Goal: Task Accomplishment & Management: Complete application form

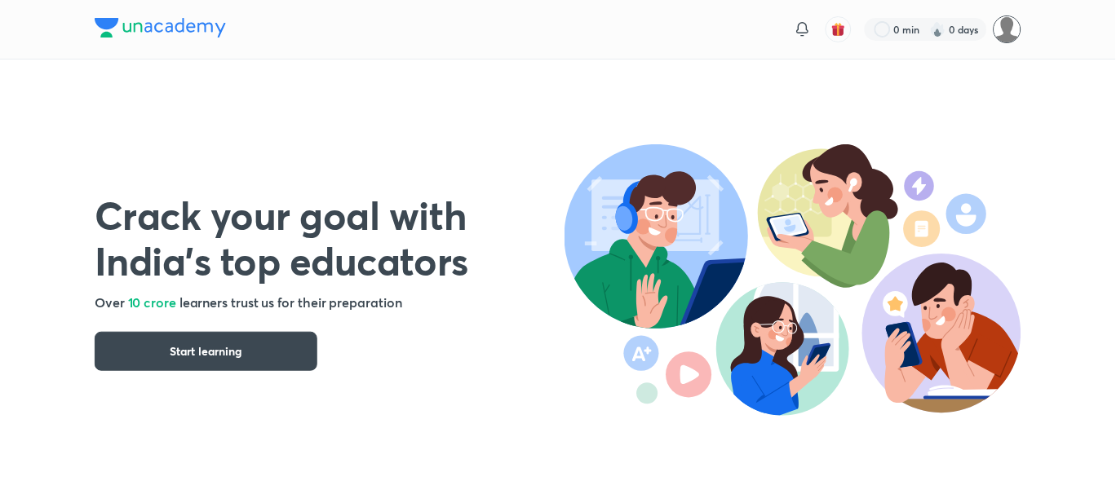
click at [998, 32] on img at bounding box center [1007, 29] width 28 height 28
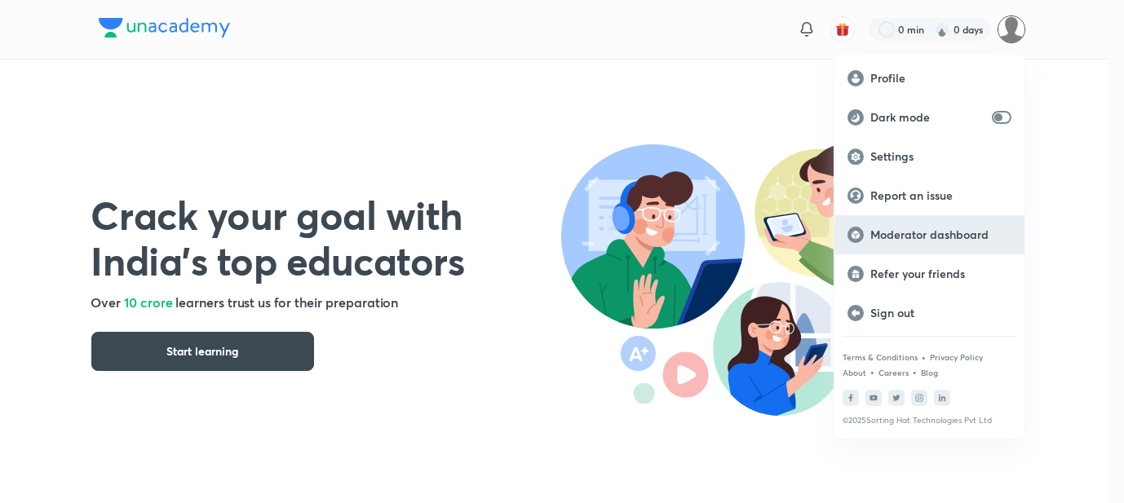
click at [897, 237] on p "Moderator dashboard" at bounding box center [940, 235] width 141 height 15
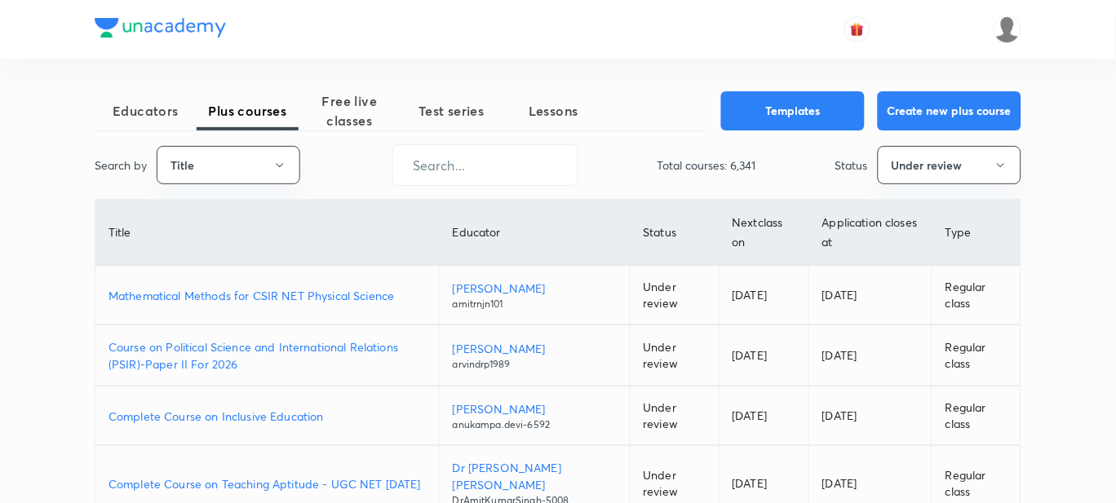
click at [228, 287] on p "Mathematical Methods for CSIR NET Physical Science" at bounding box center [266, 295] width 317 height 17
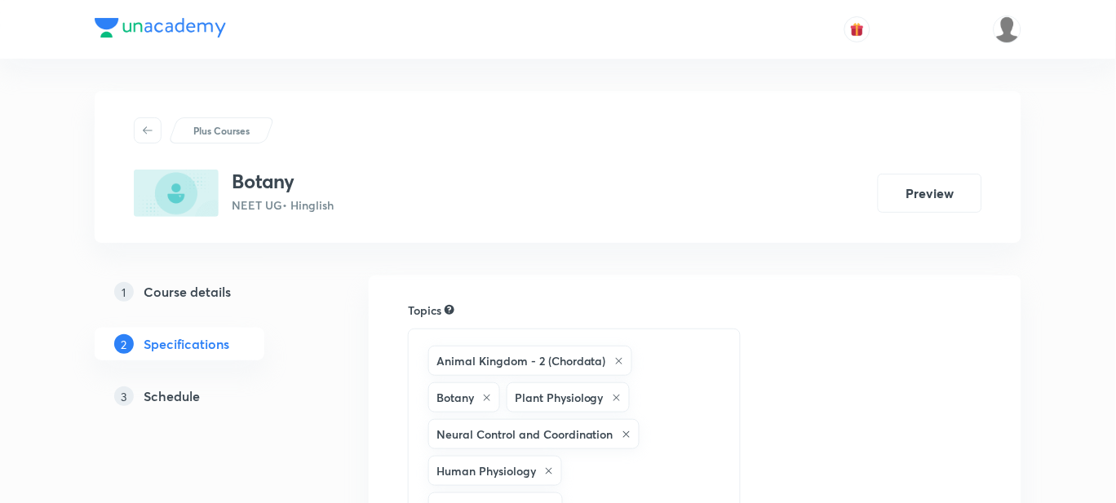
click at [197, 393] on h5 "Schedule" at bounding box center [172, 397] width 56 height 20
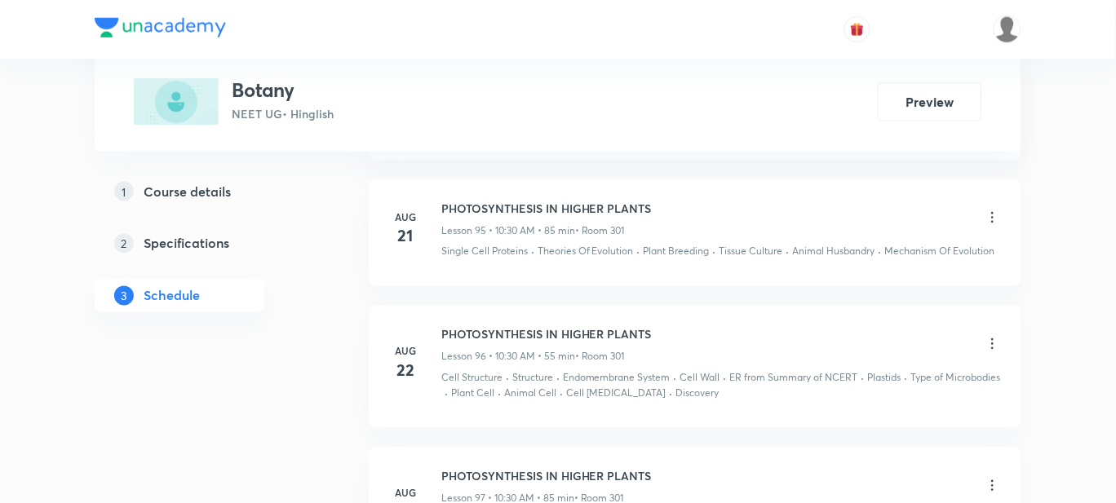
scroll to position [14220, 0]
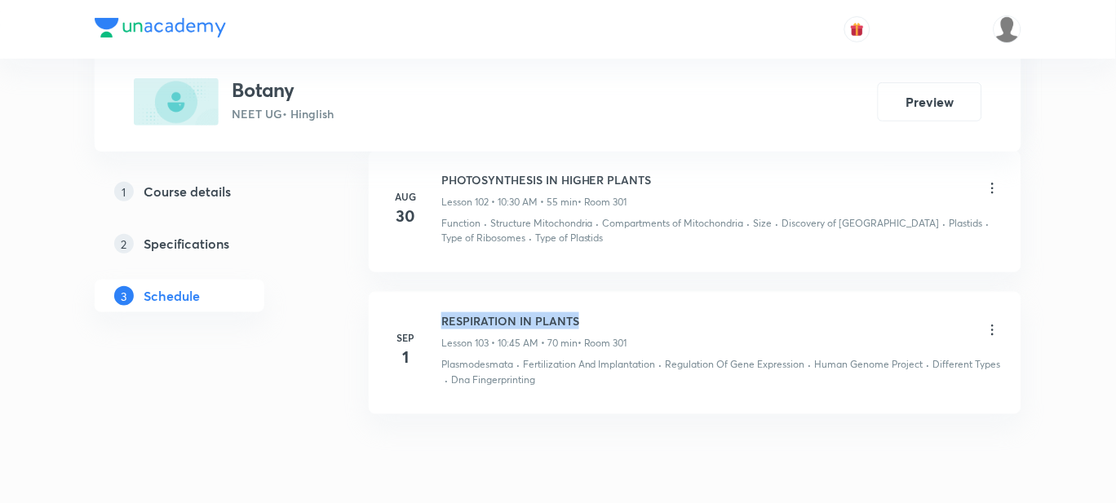
drag, startPoint x: 582, startPoint y: 259, endPoint x: 437, endPoint y: 244, distance: 145.2
click at [437, 292] on li "Sep 1 RESPIRATION IN PLANTS Lesson 103 • 10:45 AM • 70 min • Room 301 Plasmodes…" at bounding box center [695, 353] width 653 height 122
copy h6 "RESPIRATION IN PLANTS"
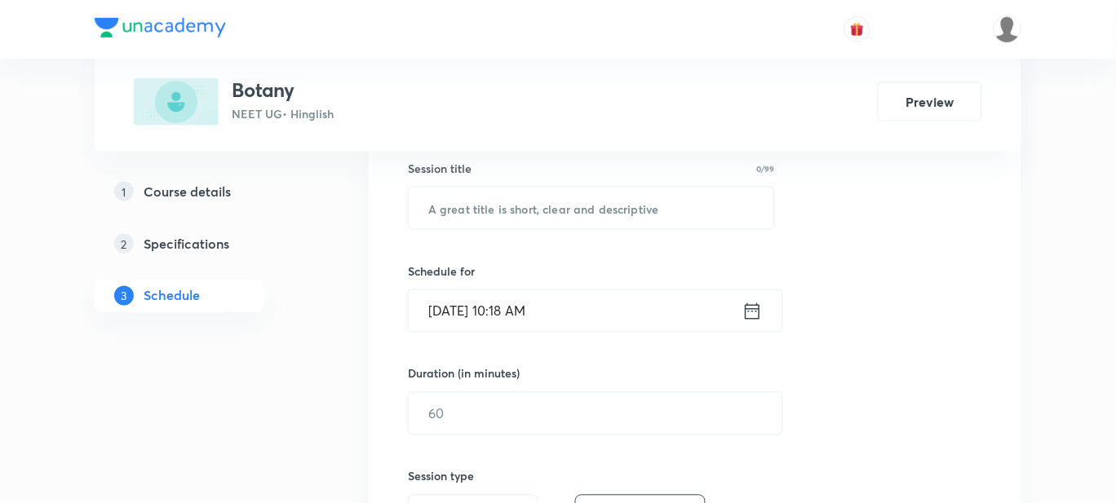
scroll to position [101, 0]
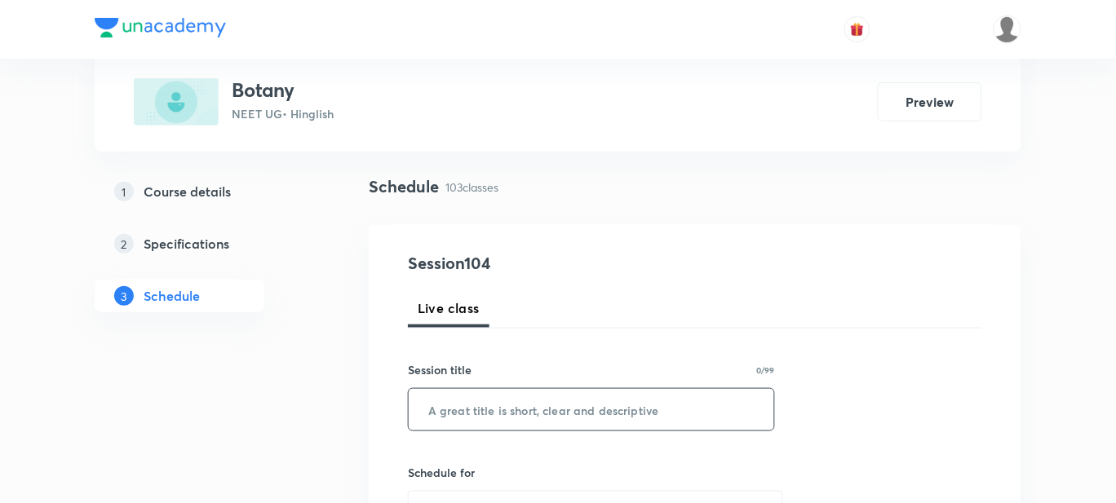
click at [445, 402] on input "text" at bounding box center [591, 410] width 365 height 42
paste input "RESPIRATION IN PLANTS"
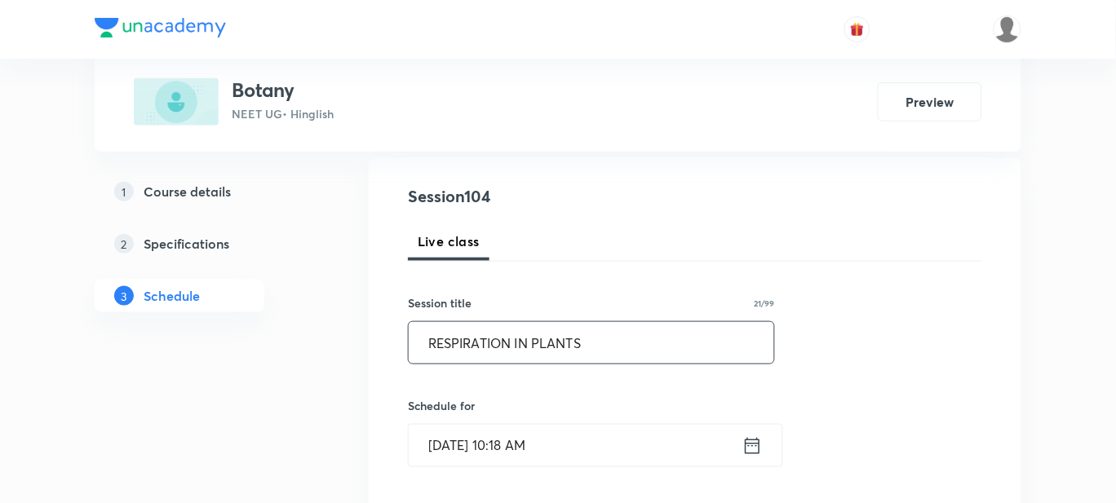
scroll to position [305, 0]
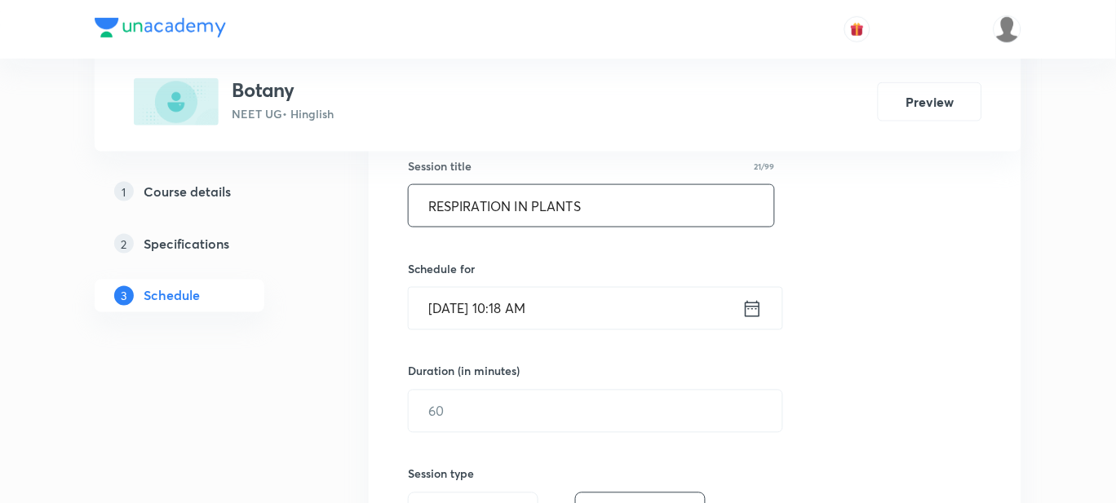
type input "RESPIRATION IN PLANTS"
click at [528, 312] on input "Sep 3, 2025, 10:18 AM" at bounding box center [576, 309] width 334 height 42
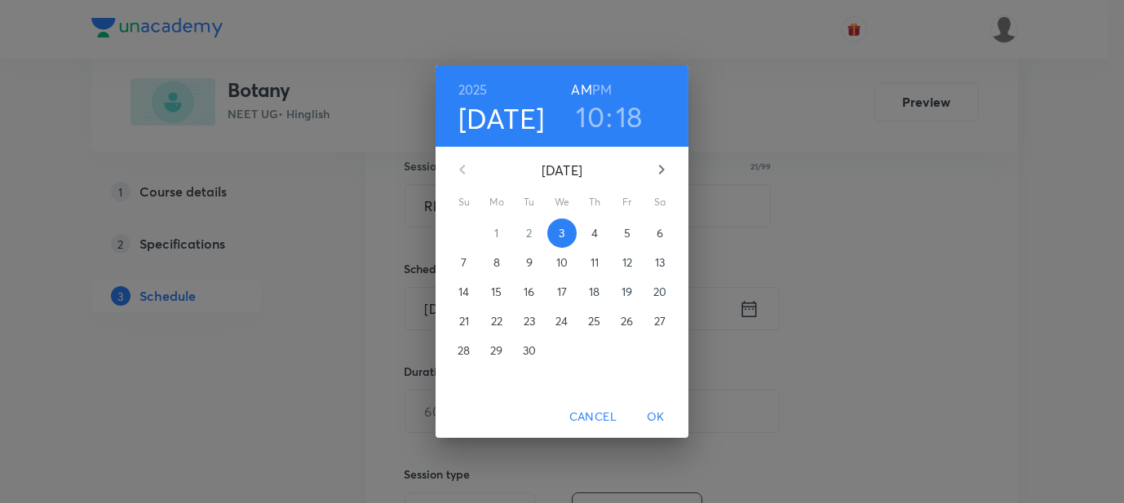
click at [607, 87] on h6 "PM" at bounding box center [602, 89] width 20 height 23
click at [584, 87] on h6 "AM" at bounding box center [581, 89] width 20 height 23
click at [628, 119] on h3 "18" at bounding box center [629, 117] width 27 height 34
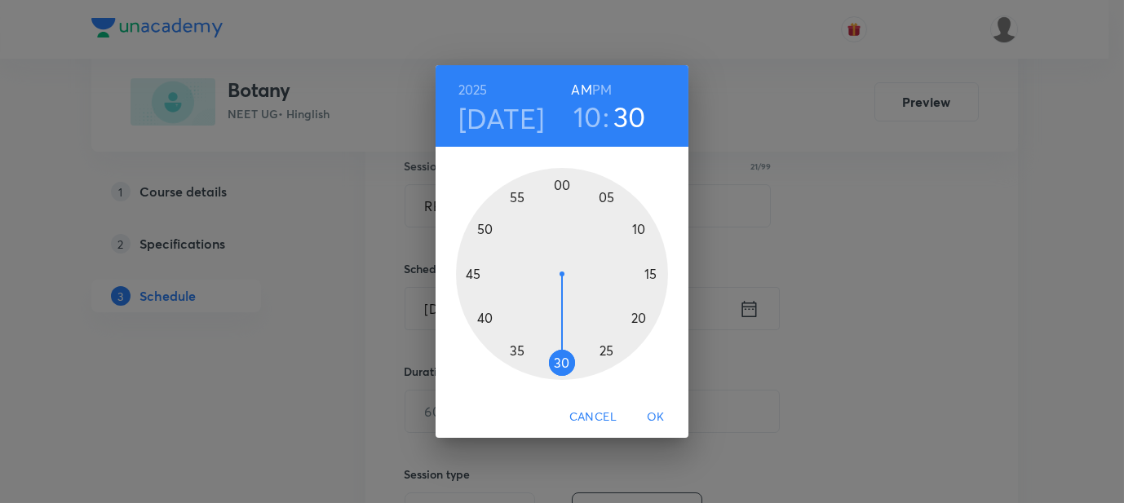
drag, startPoint x: 641, startPoint y: 303, endPoint x: 561, endPoint y: 362, distance: 99.2
click at [561, 362] on div at bounding box center [562, 274] width 212 height 212
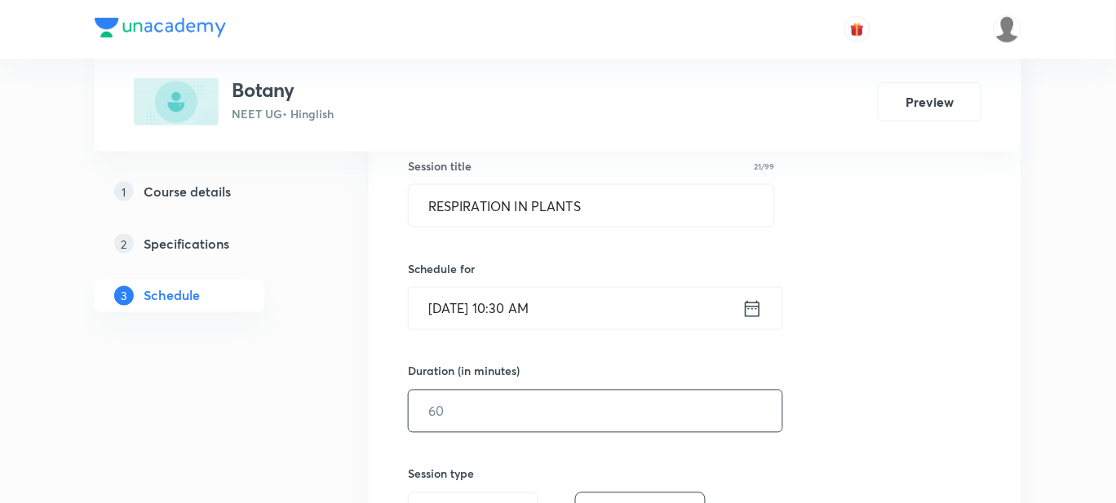
click at [500, 422] on input "text" at bounding box center [596, 412] width 374 height 42
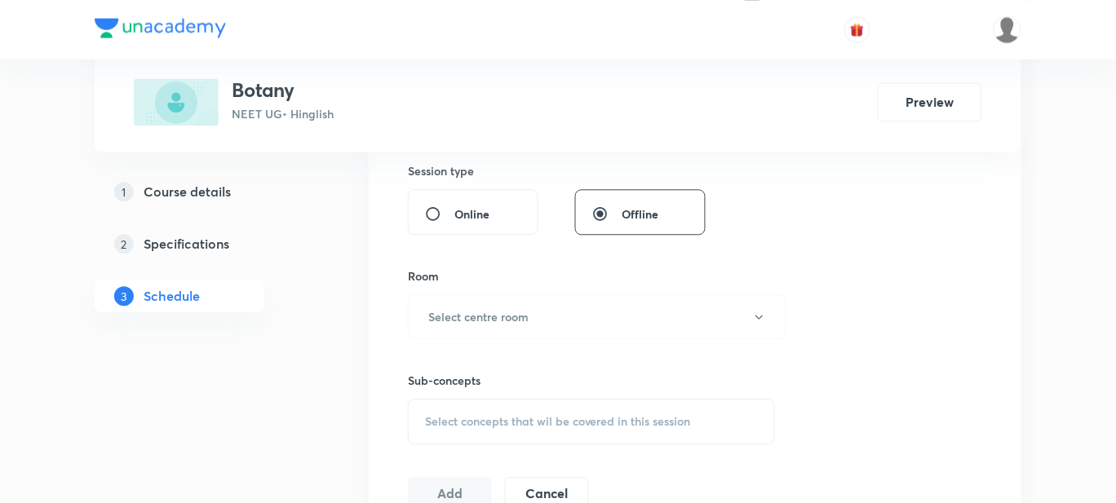
scroll to position [611, 0]
type input "85"
click at [421, 304] on button "Select centre room" at bounding box center [597, 314] width 378 height 45
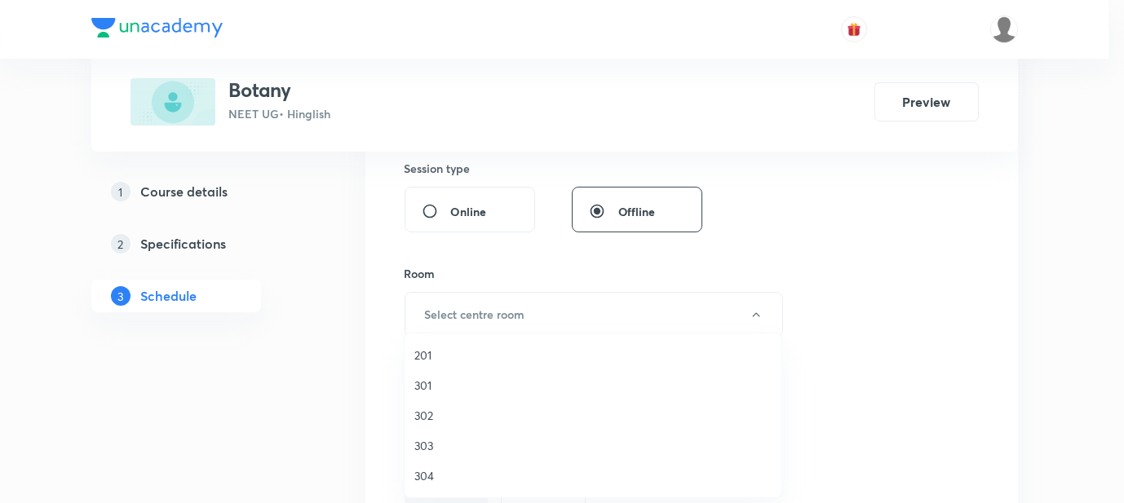
drag, startPoint x: 430, startPoint y: 383, endPoint x: 400, endPoint y: 376, distance: 30.3
click at [429, 383] on span "301" at bounding box center [592, 385] width 357 height 17
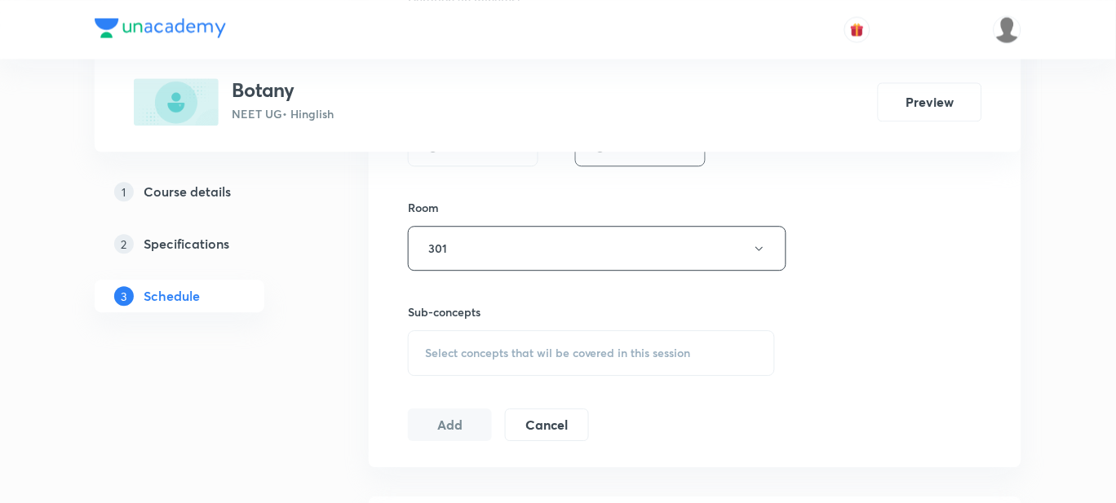
scroll to position [815, 0]
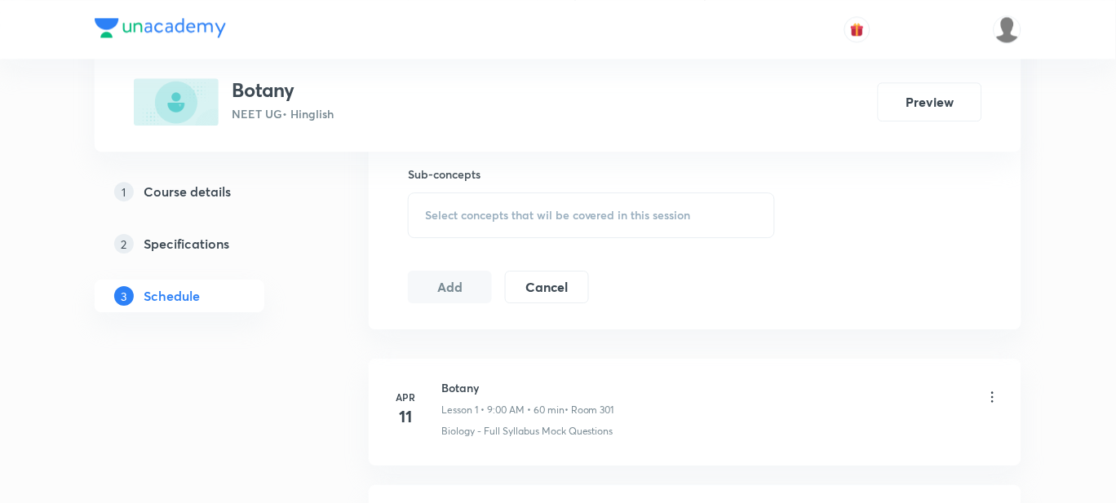
click at [455, 221] on span "Select concepts that wil be covered in this session" at bounding box center [558, 215] width 266 height 13
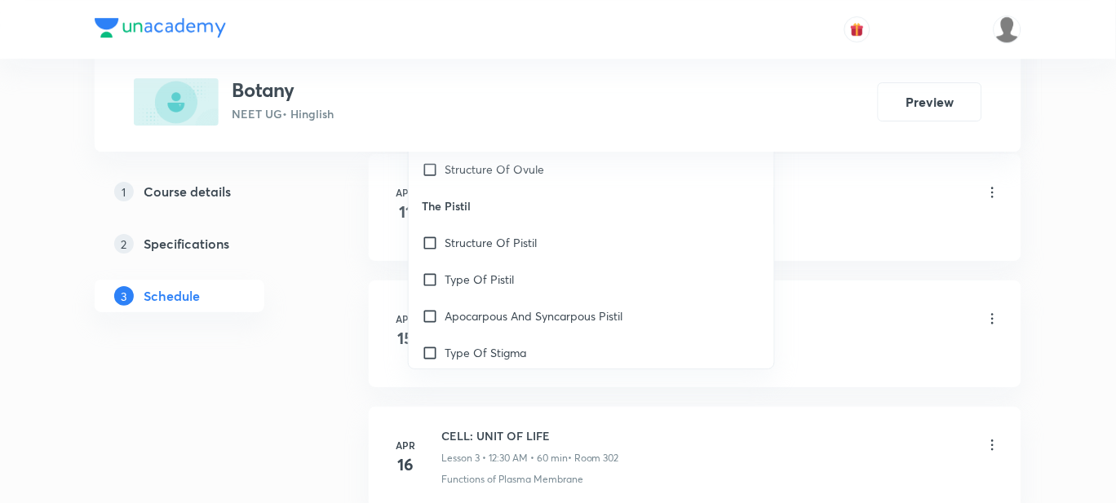
scroll to position [32604, 0]
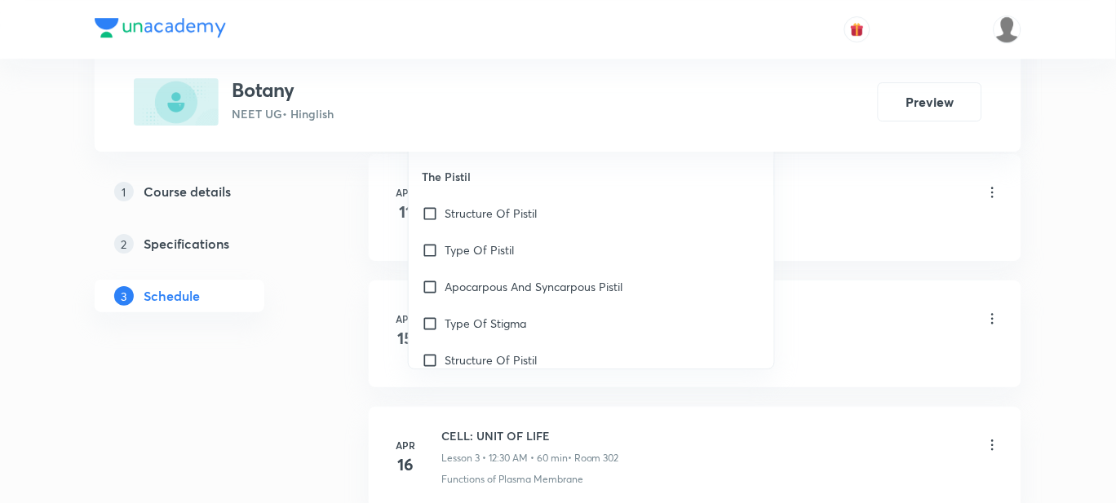
checkbox input "false"
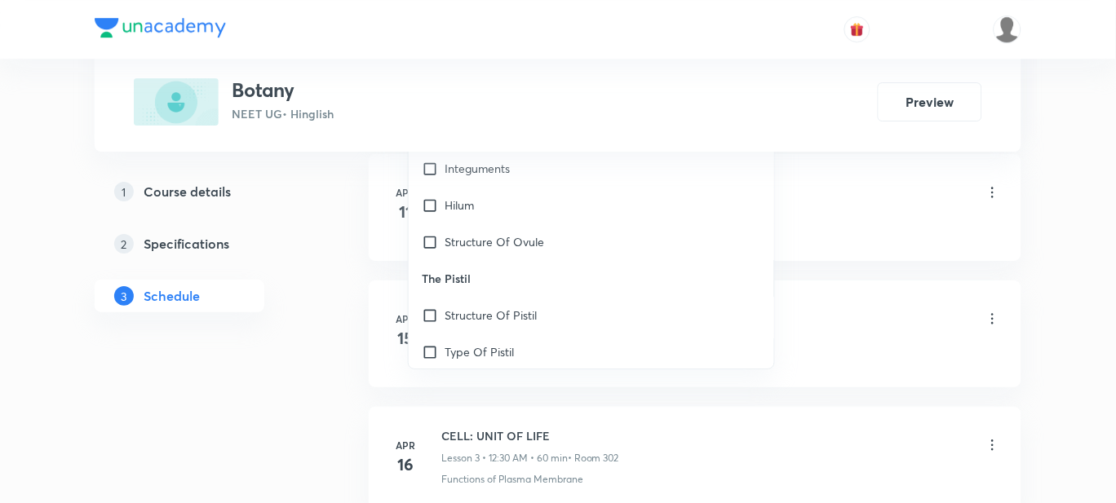
scroll to position [32400, 0]
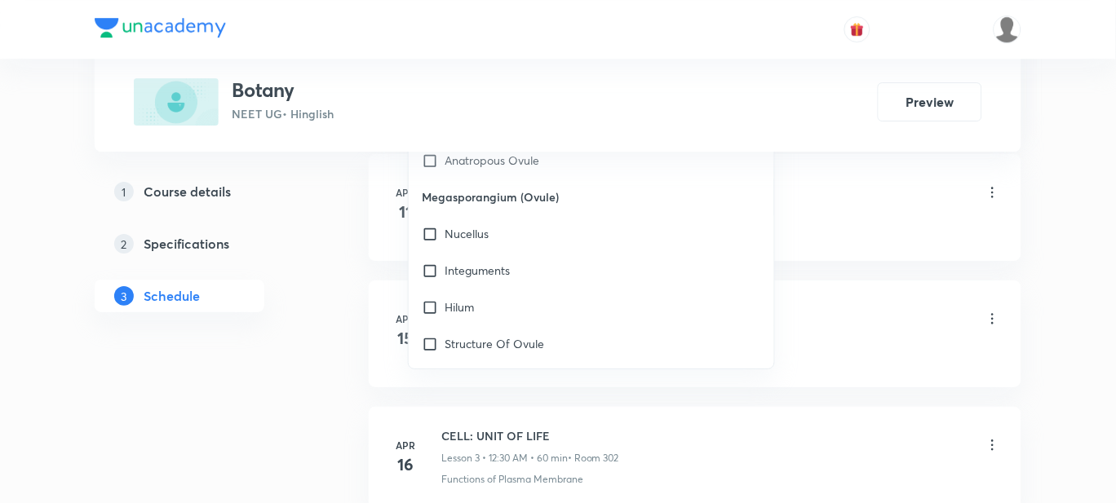
click at [491, 409] on p "Structure Of Pistil" at bounding box center [491, 417] width 92 height 17
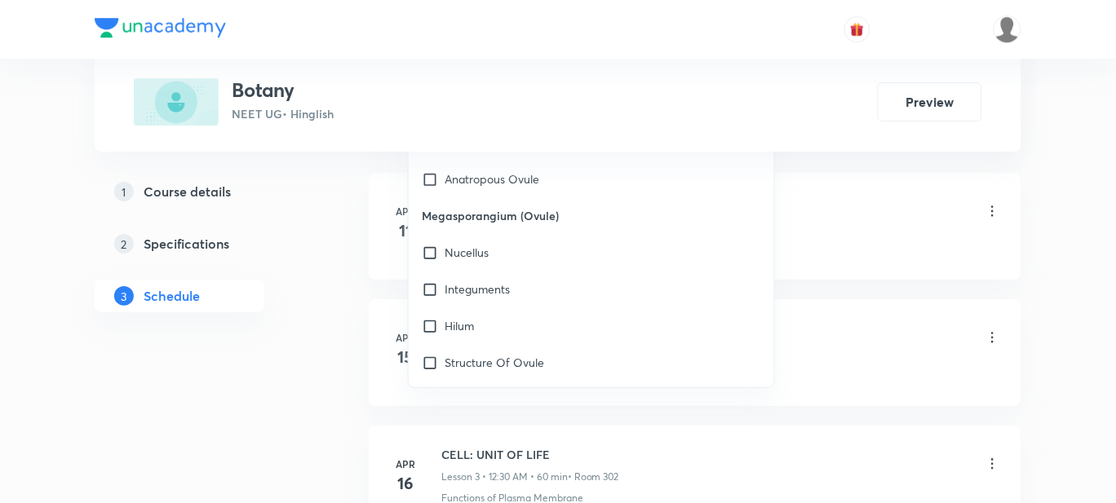
click at [480, 464] on p "Type Of Pistil" at bounding box center [479, 472] width 69 height 17
checkbox input "true"
click at [471, 501] on p "Apocarpous And Syncarpous Pistil" at bounding box center [534, 509] width 178 height 17
checkbox input "true"
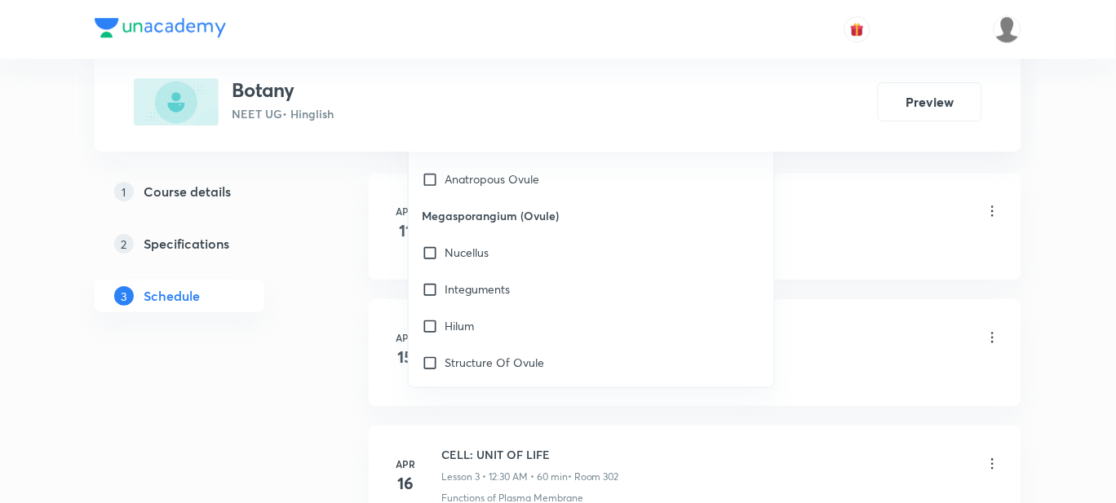
checkbox input "true"
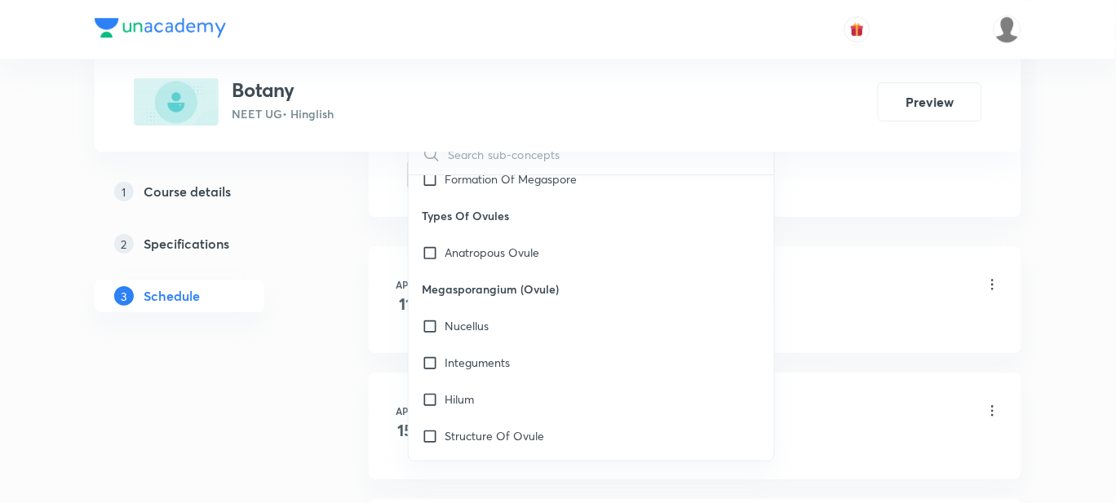
checkbox input "true"
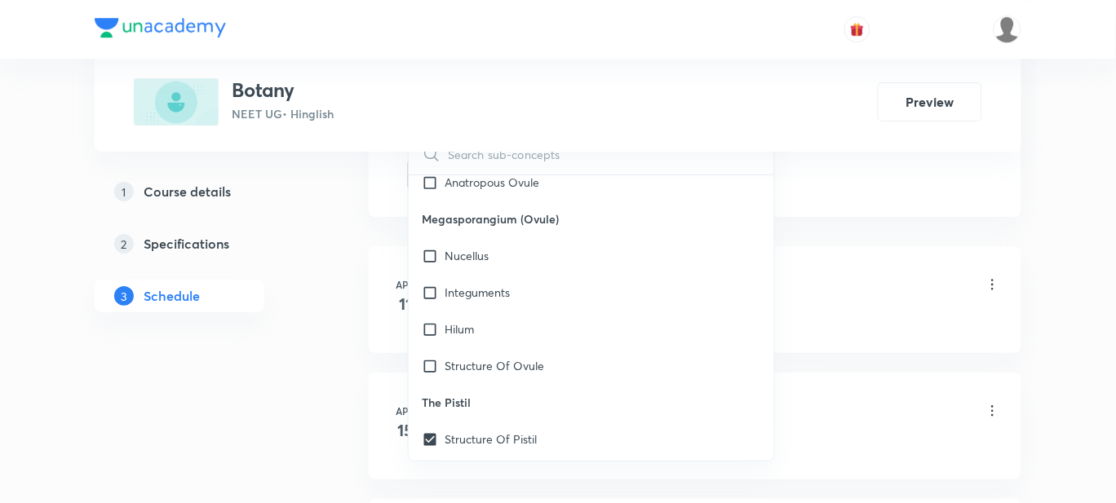
scroll to position [32502, 0]
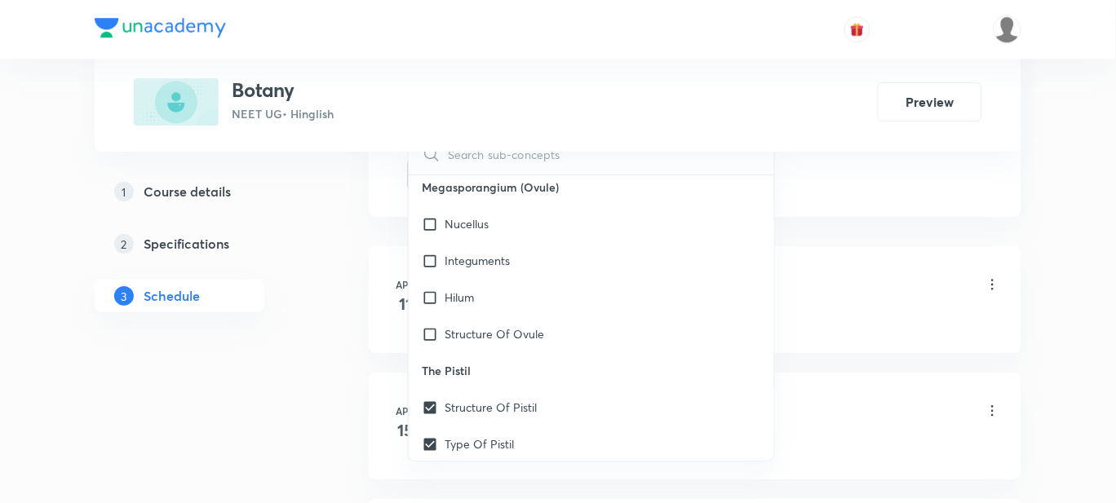
checkbox input "true"
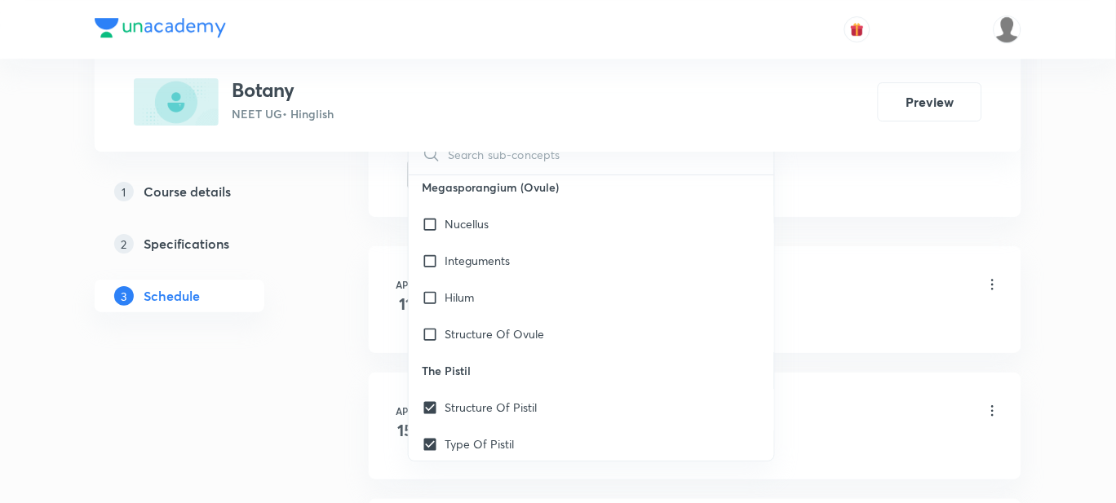
checkbox input "true"
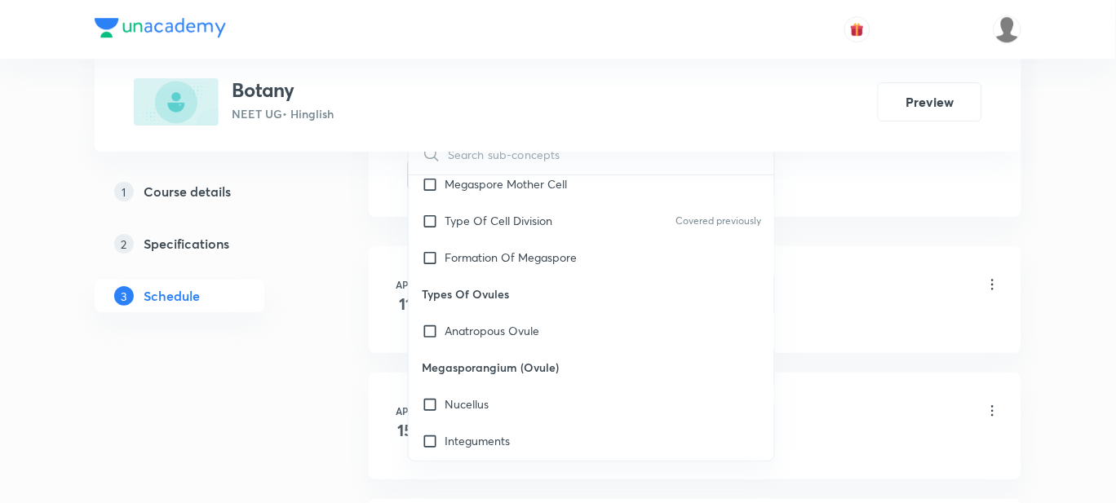
scroll to position [32298, 0]
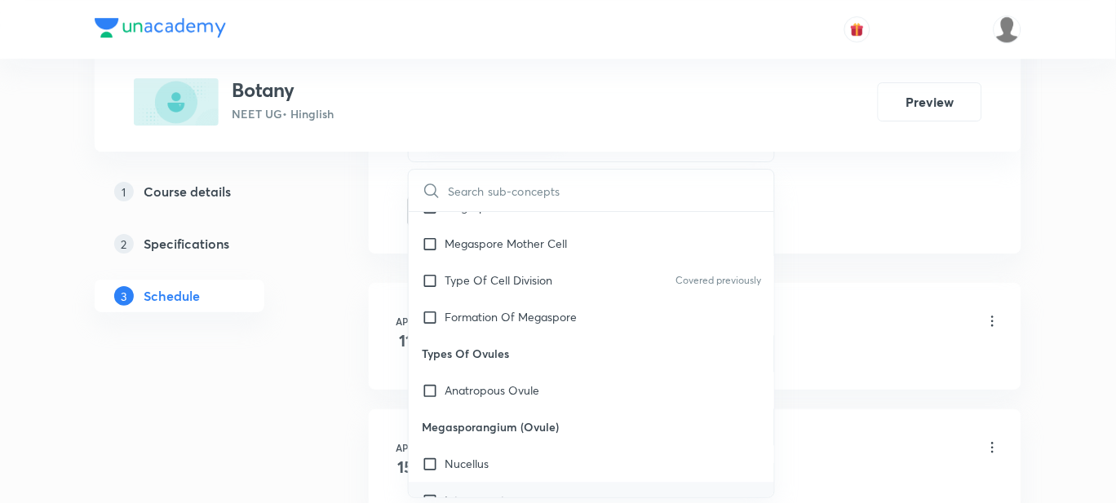
checkbox input "true"
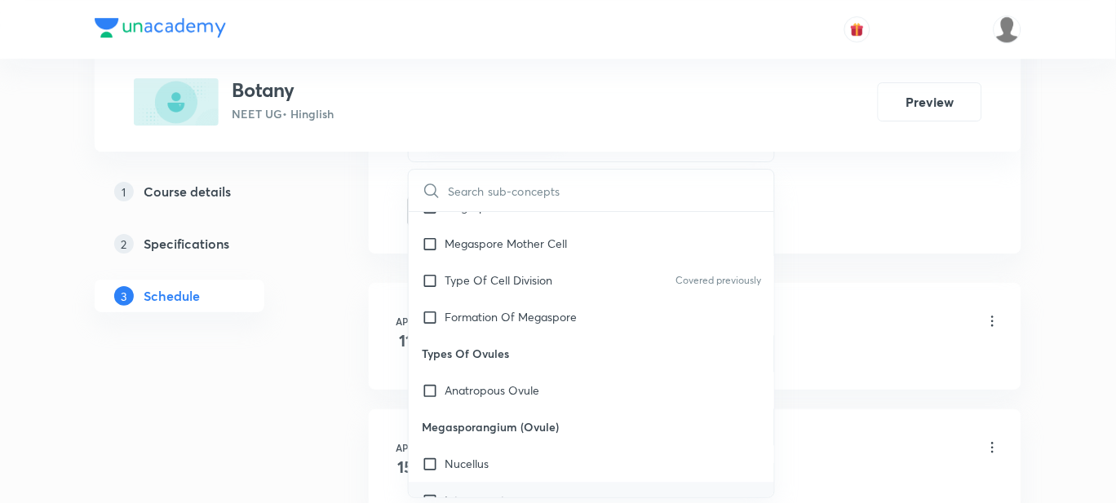
checkbox input "true"
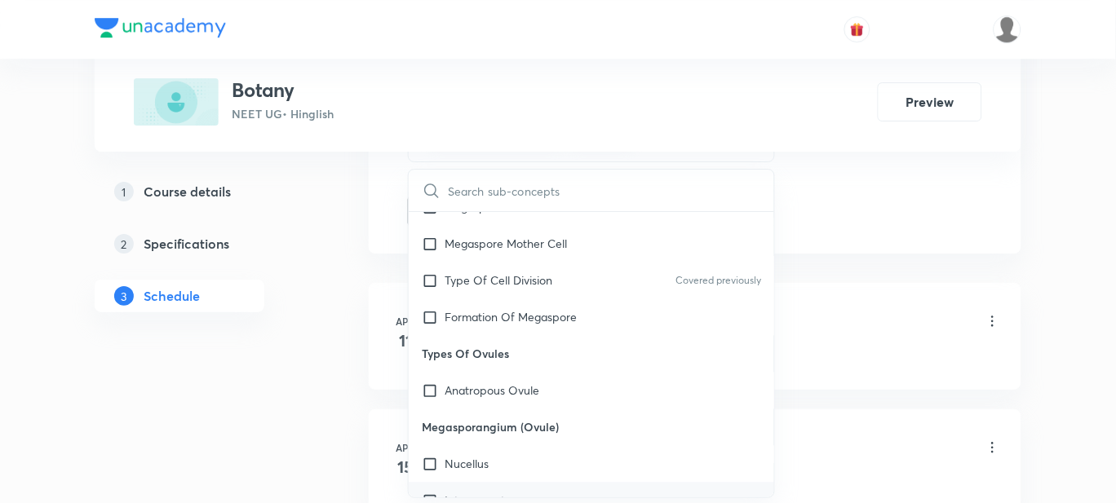
checkbox input "true"
click at [454, 493] on p "Integuments" at bounding box center [477, 501] width 65 height 17
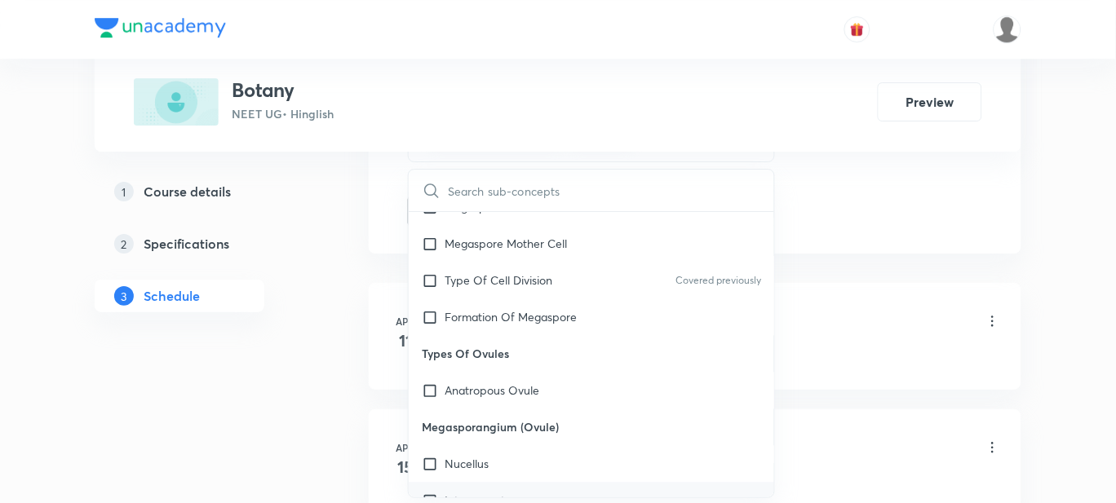
checkbox input "true"
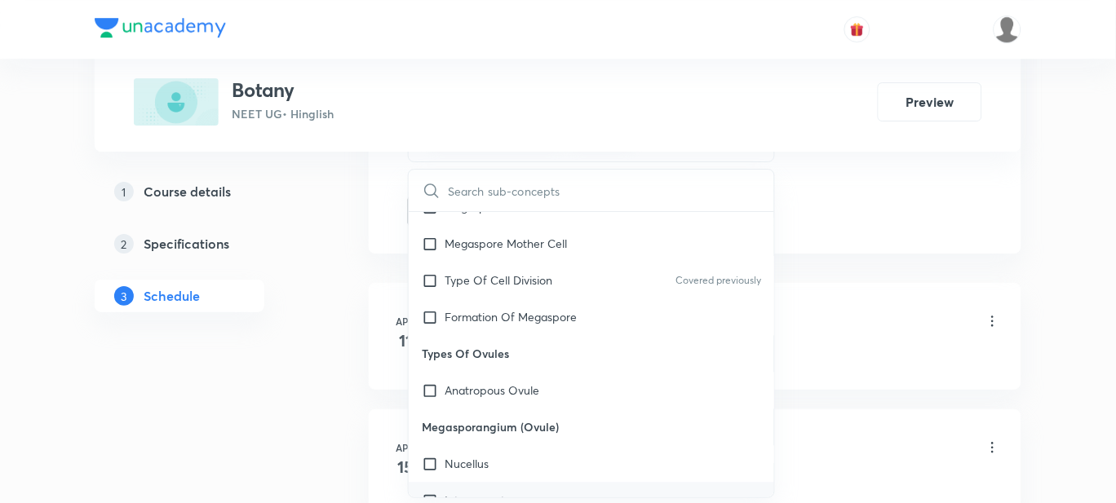
checkbox input "true"
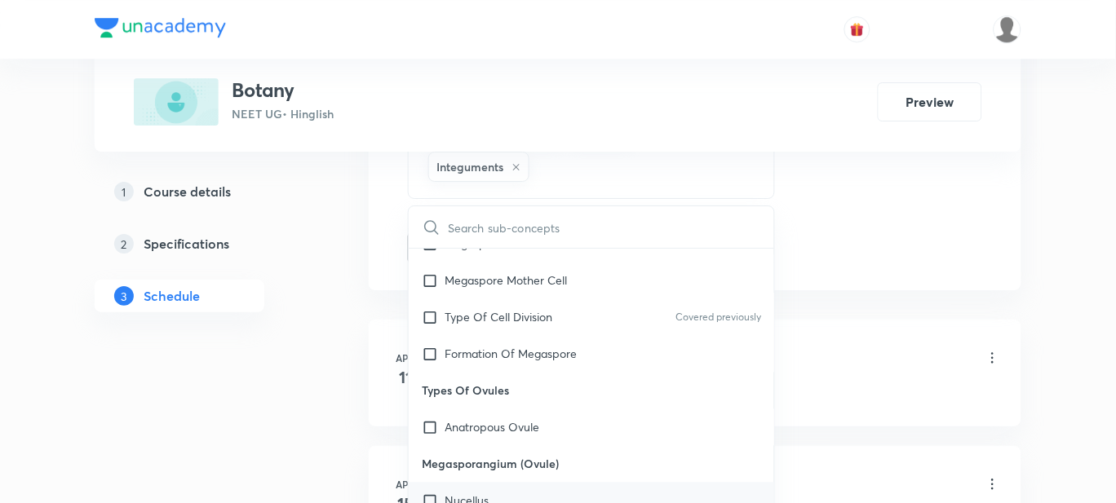
click at [457, 493] on p "Nucellus" at bounding box center [467, 501] width 44 height 17
checkbox input "true"
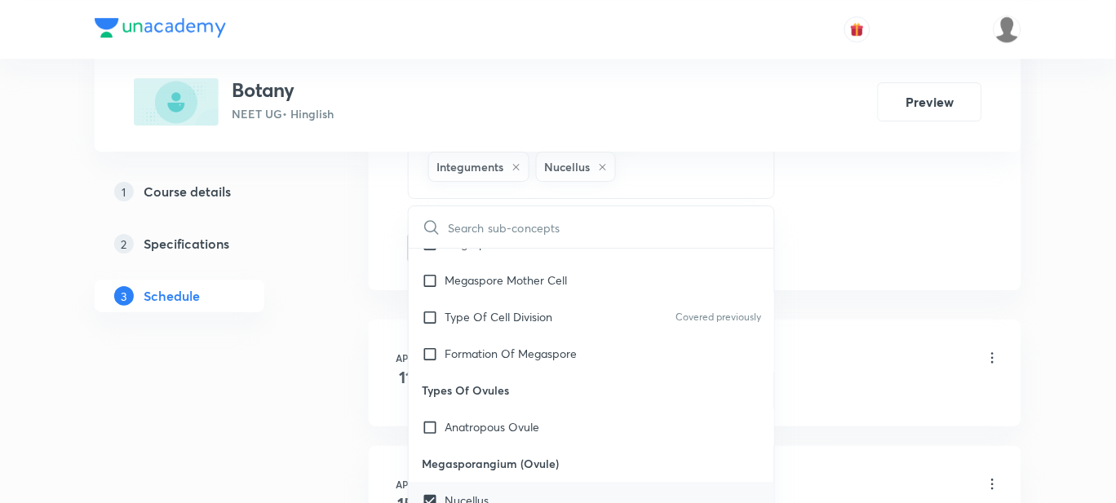
checkbox input "true"
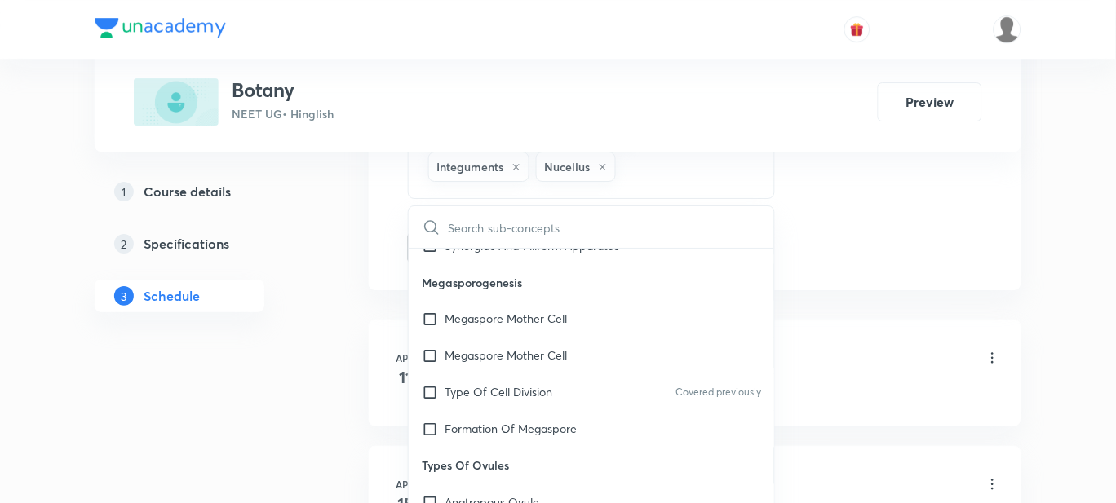
scroll to position [32196, 0]
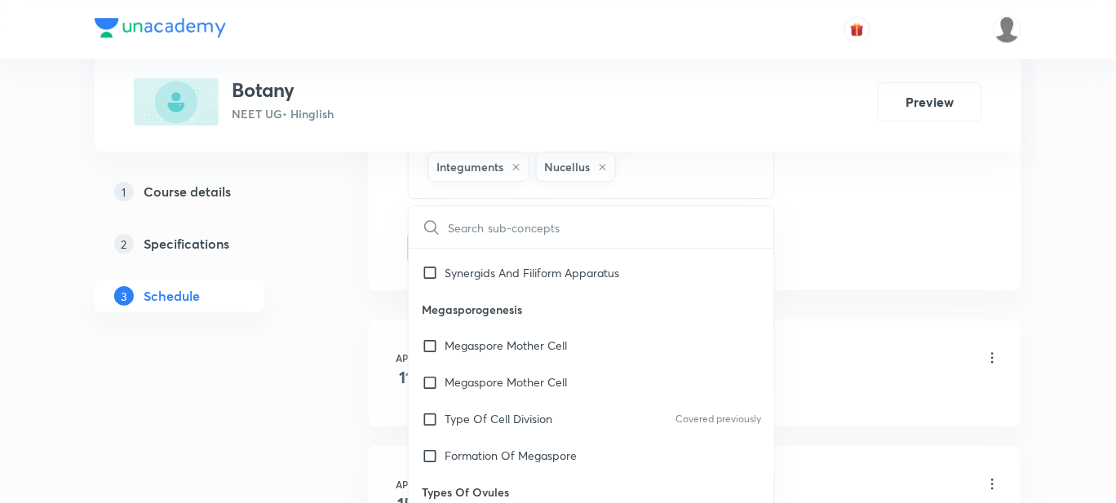
checkbox input "true"
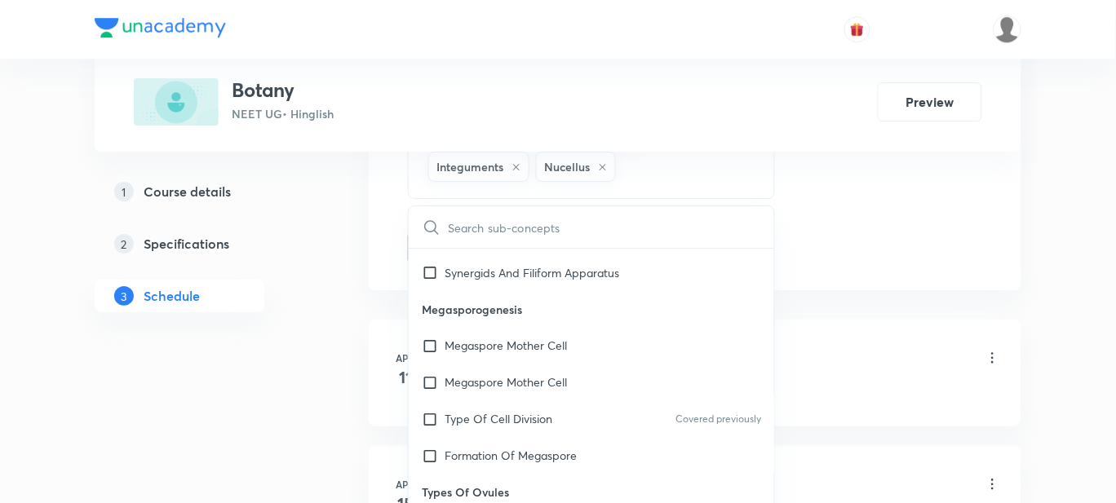
checkbox input "true"
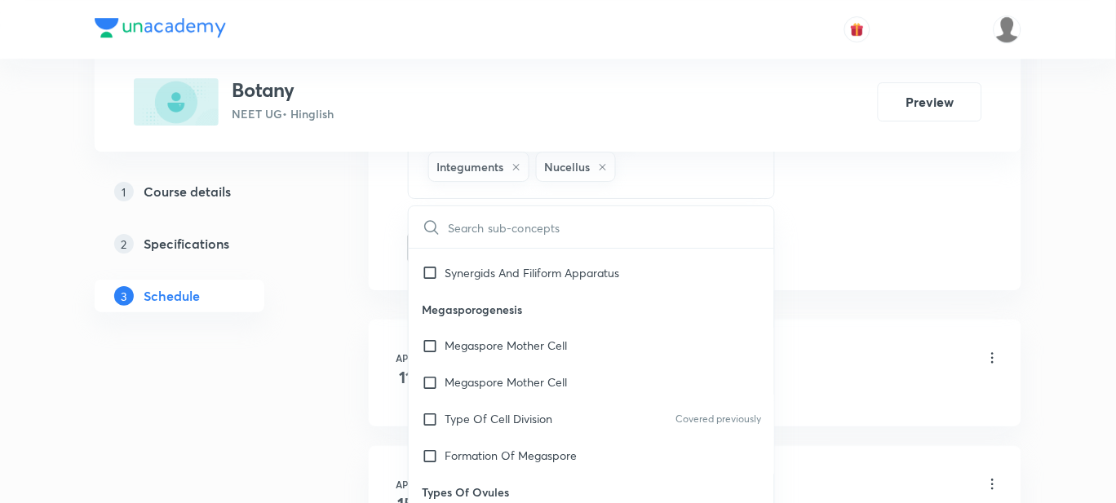
checkbox input "true"
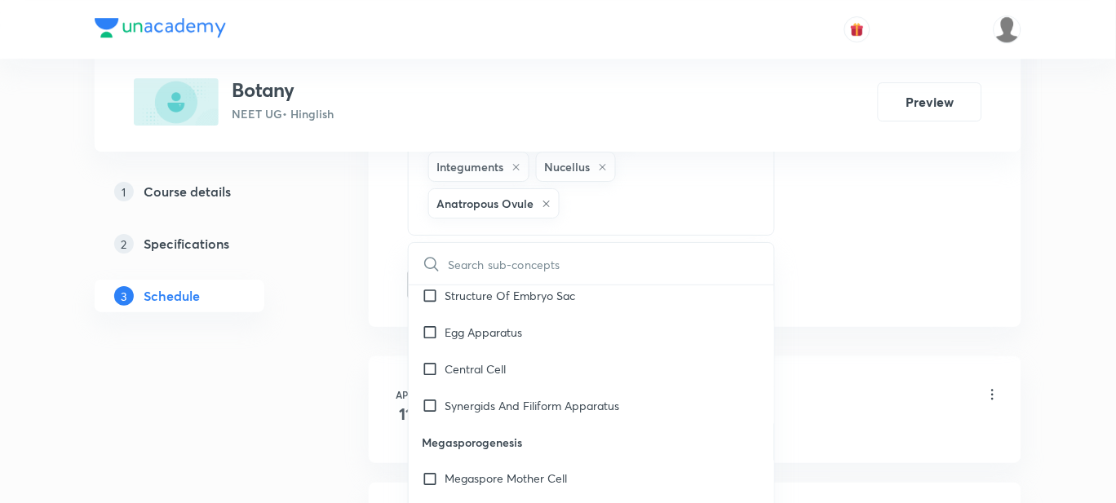
scroll to position [32094, 0]
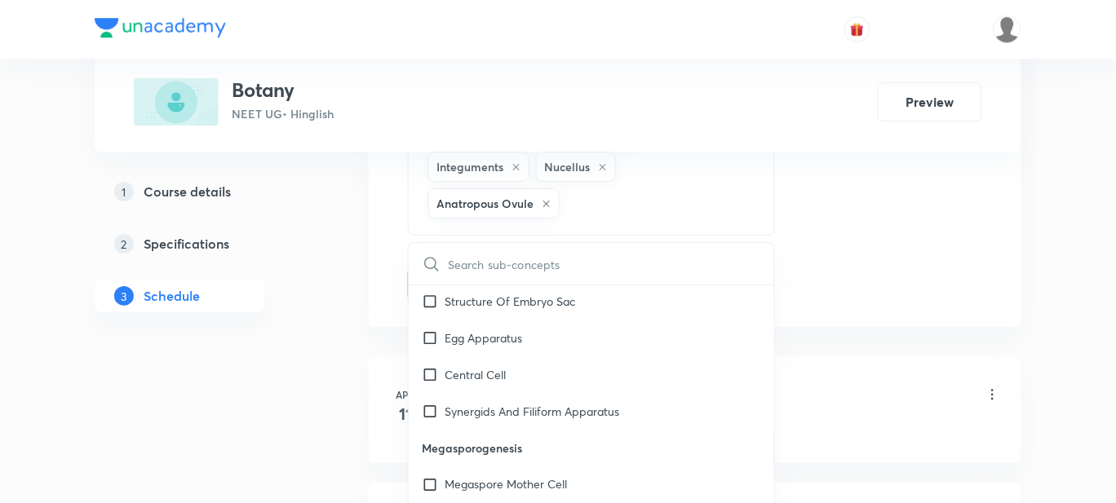
checkbox input "true"
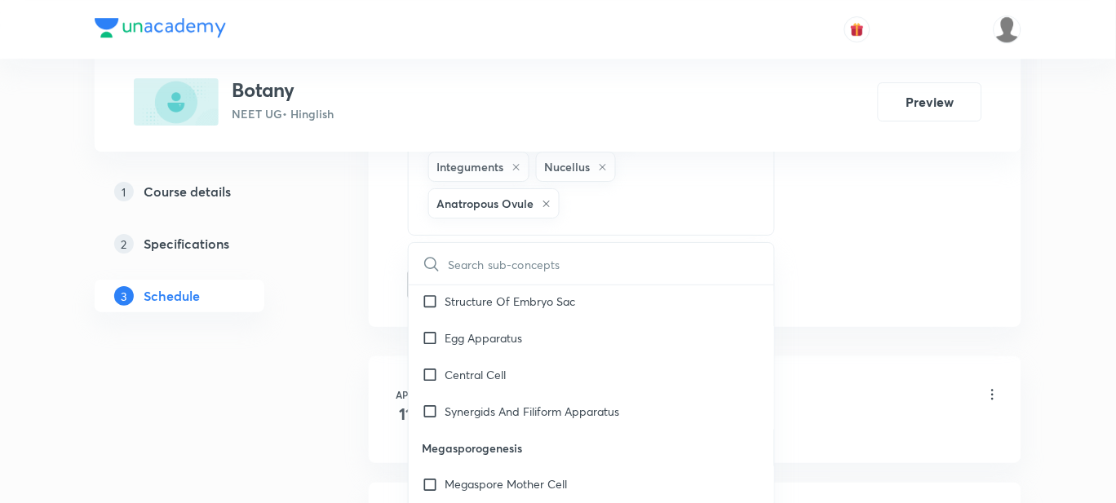
checkbox input "true"
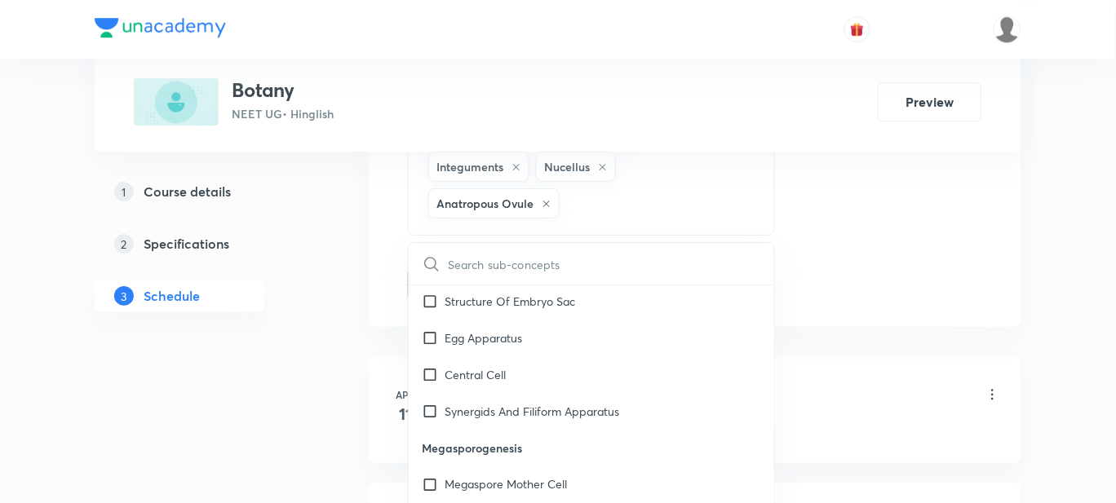
checkbox input "true"
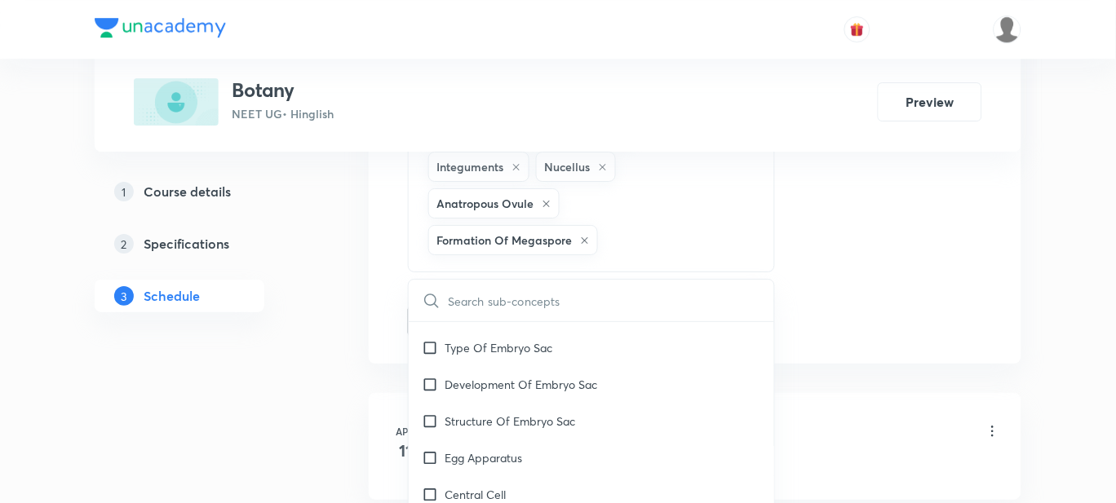
scroll to position [31992, 0]
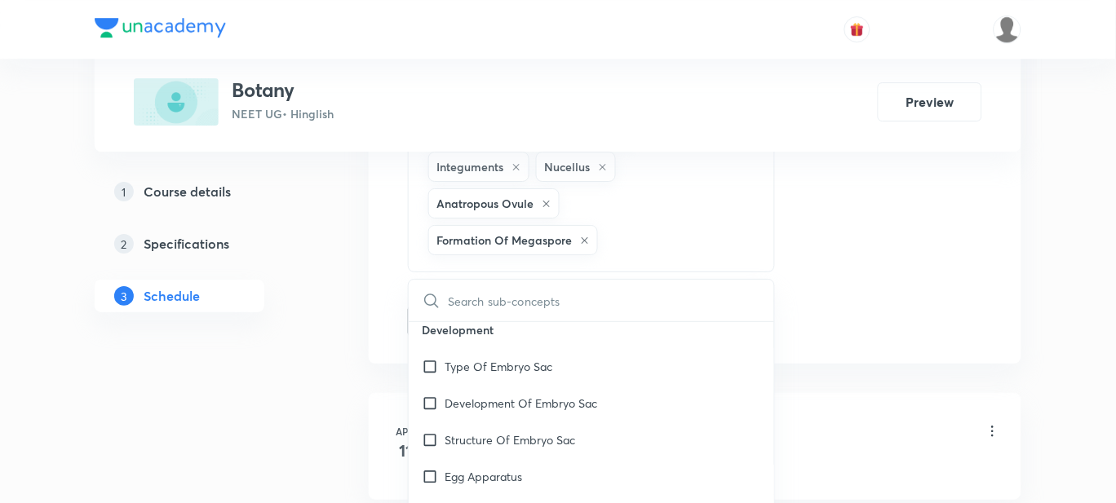
checkbox input "true"
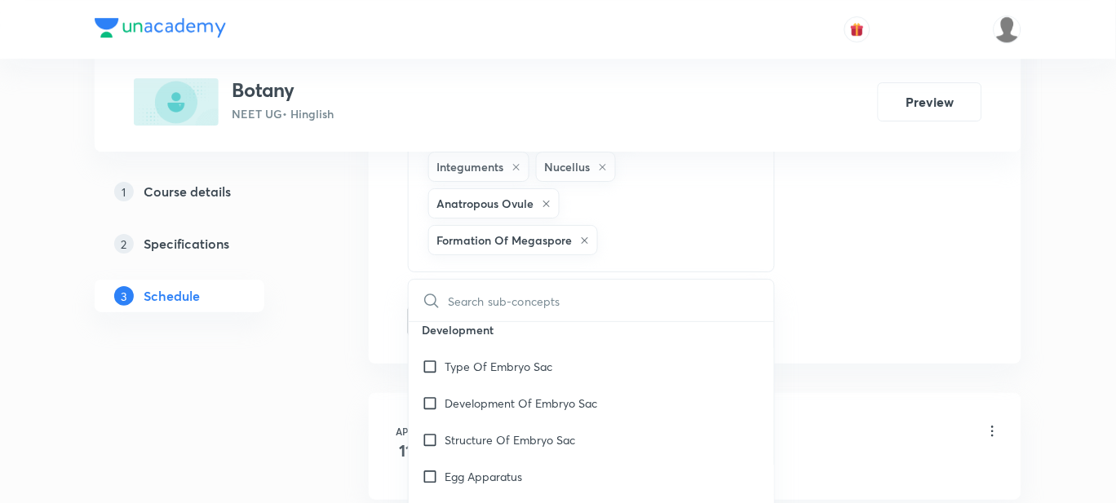
checkbox input "true"
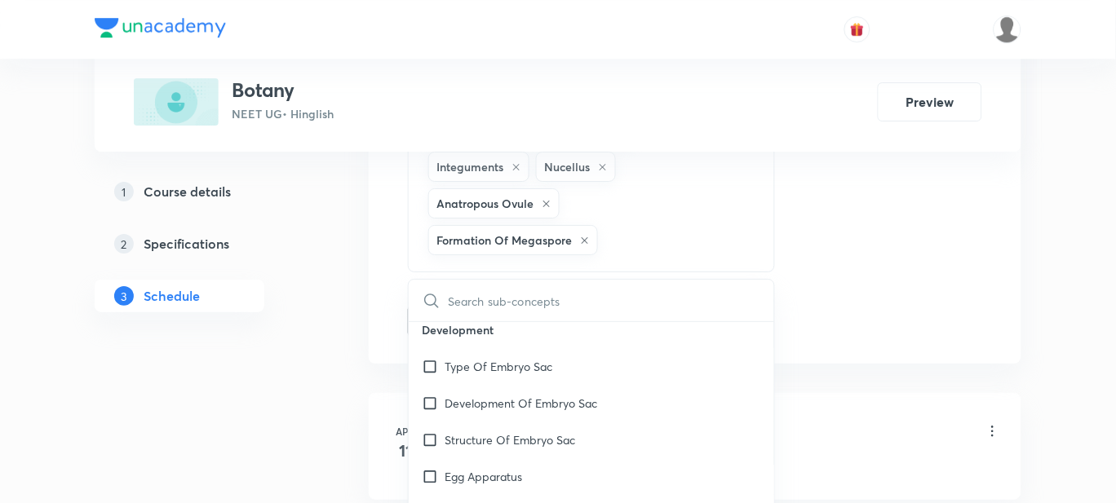
checkbox input "true"
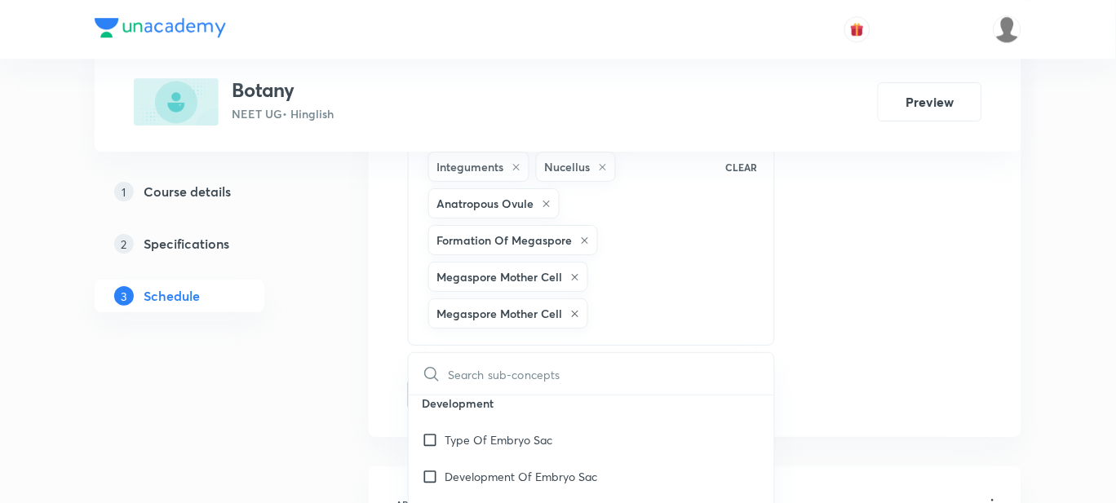
checkbox input "true"
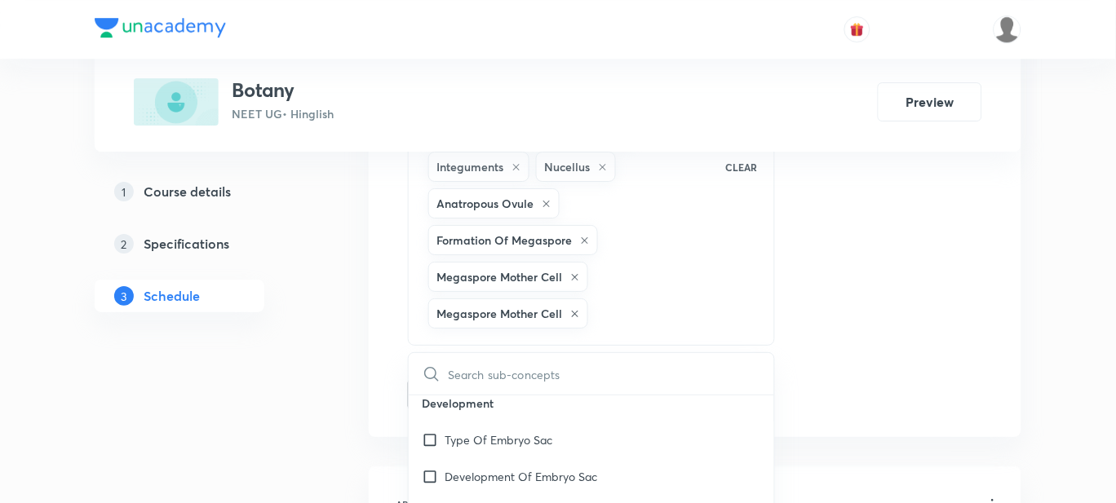
checkbox input "true"
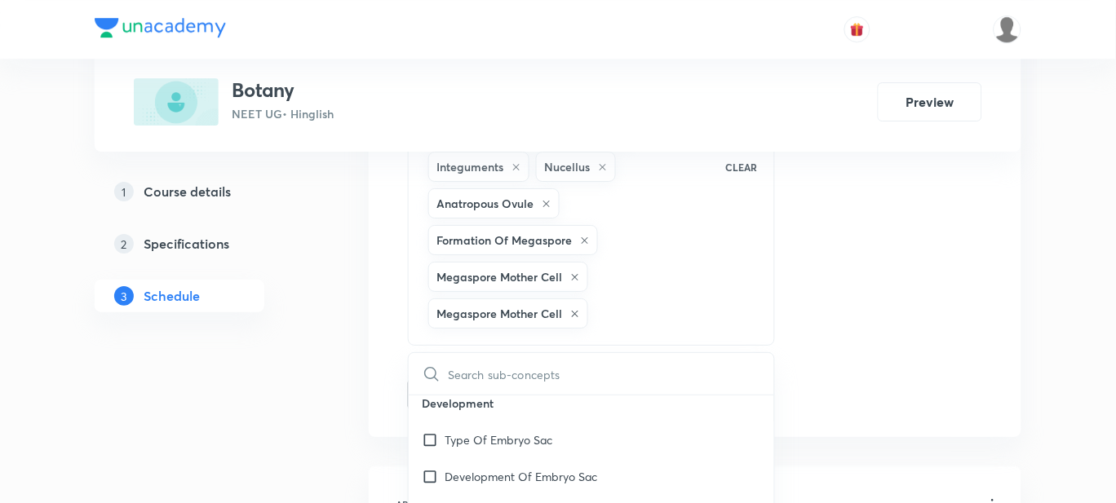
checkbox input "true"
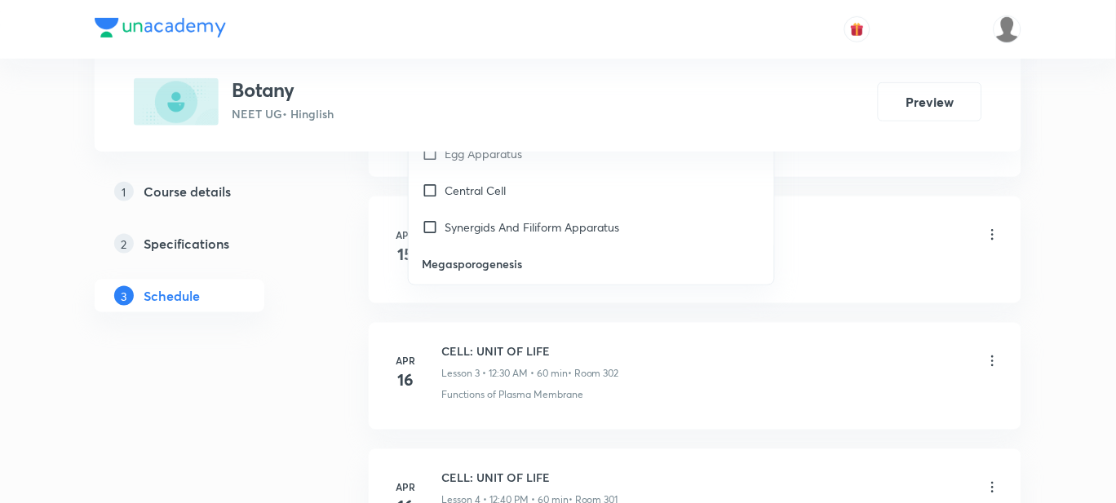
scroll to position [1427, 0]
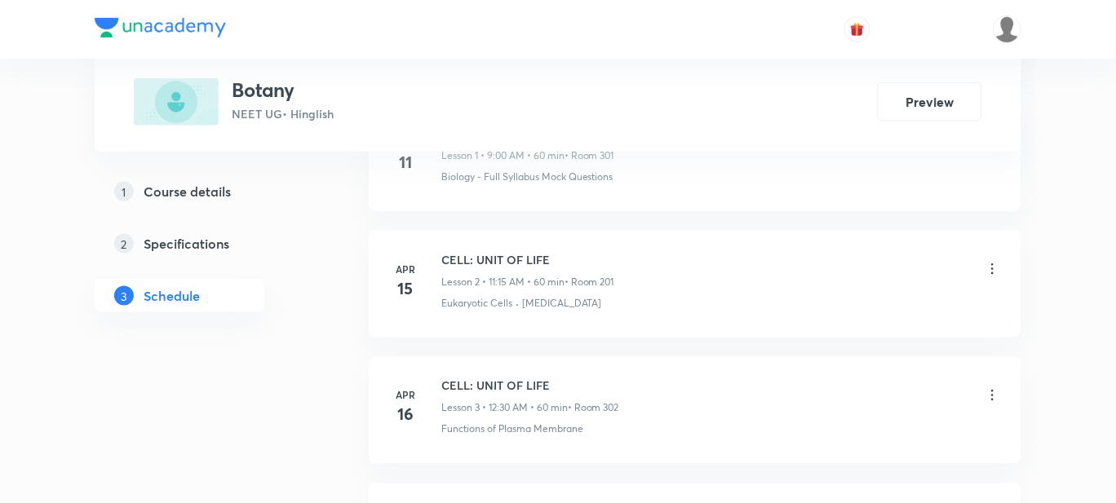
scroll to position [1122, 0]
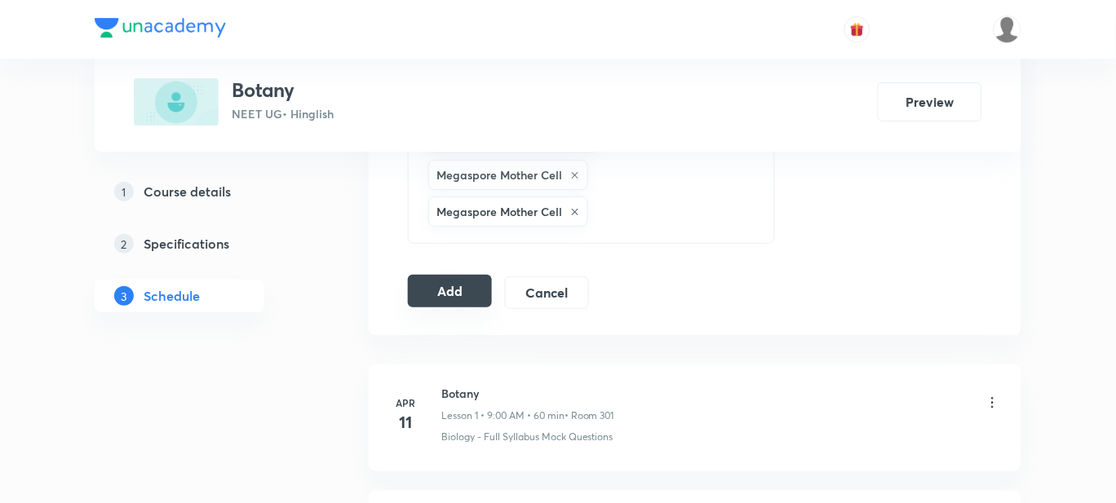
click at [431, 288] on button "Add" at bounding box center [450, 291] width 84 height 33
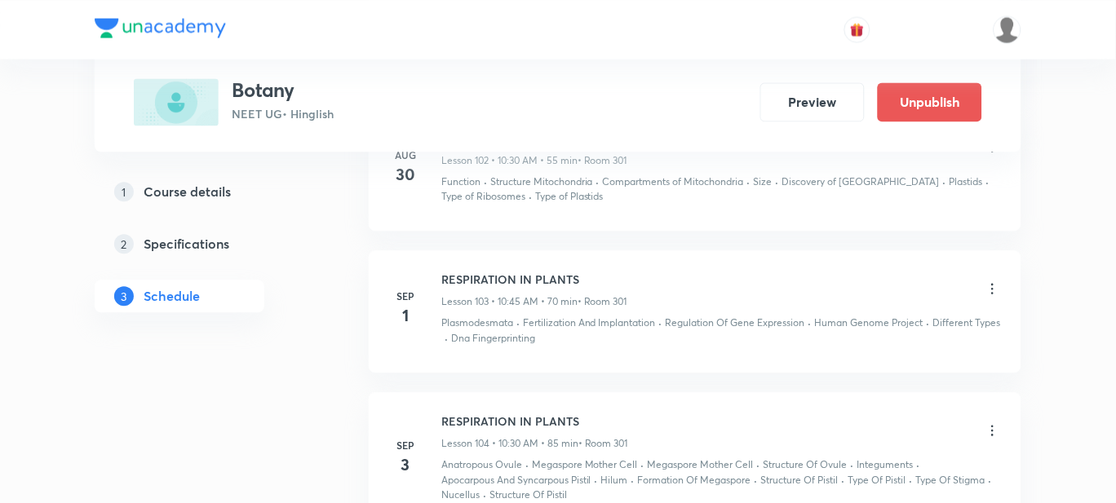
scroll to position [13627, 0]
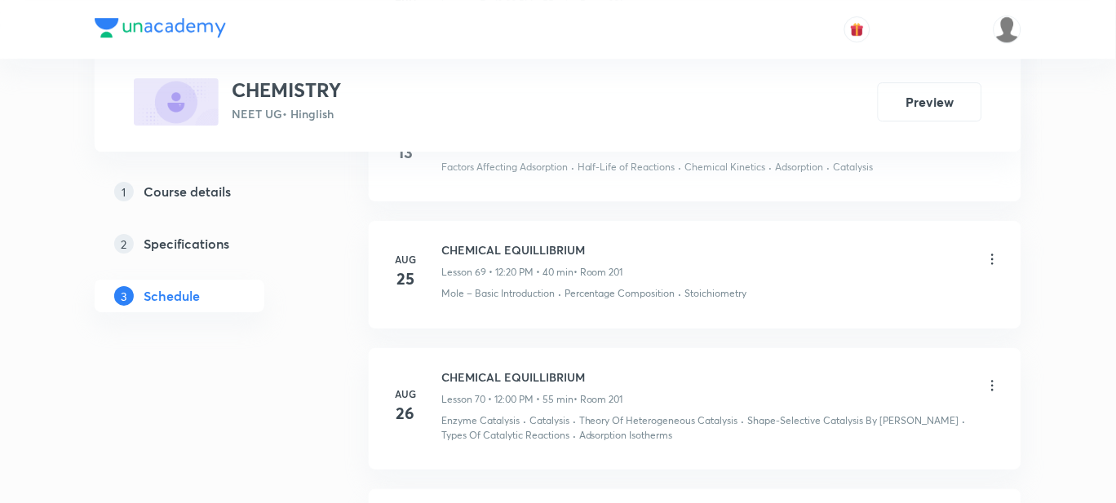
scroll to position [10945, 0]
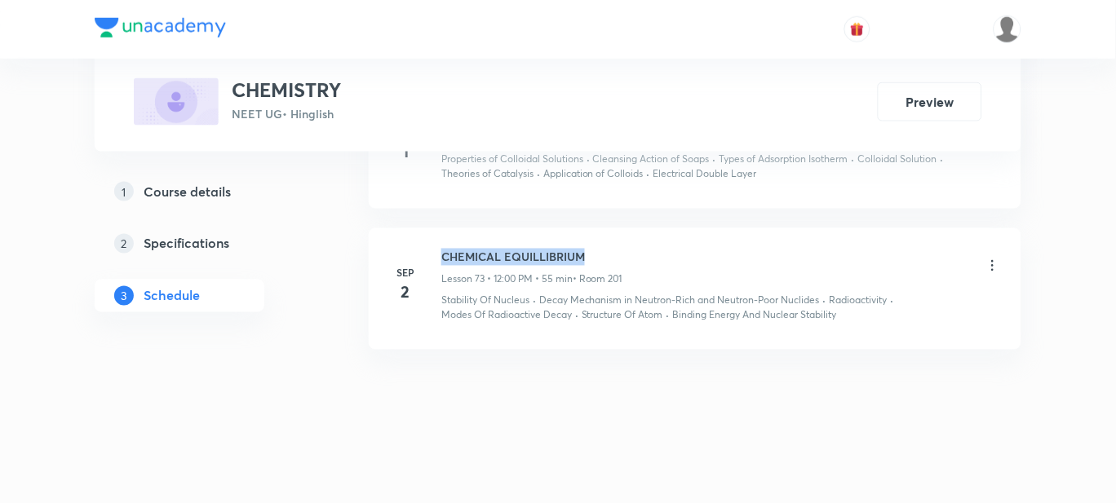
drag, startPoint x: 591, startPoint y: 262, endPoint x: 436, endPoint y: 254, distance: 156.0
click at [436, 254] on div "Sep 2 CHEMICAL EQUILLIBRIUM Lesson 73 • 12:00 PM • 55 min • Room 201 Stability …" at bounding box center [695, 286] width 612 height 75
copy h6 "CHEMICAL EQUILLIBRIUM"
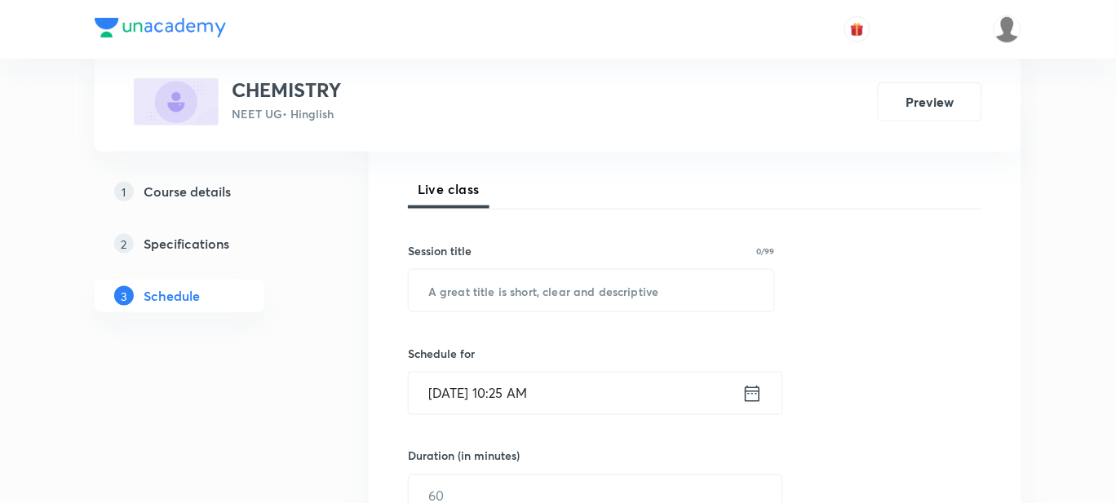
scroll to position [203, 0]
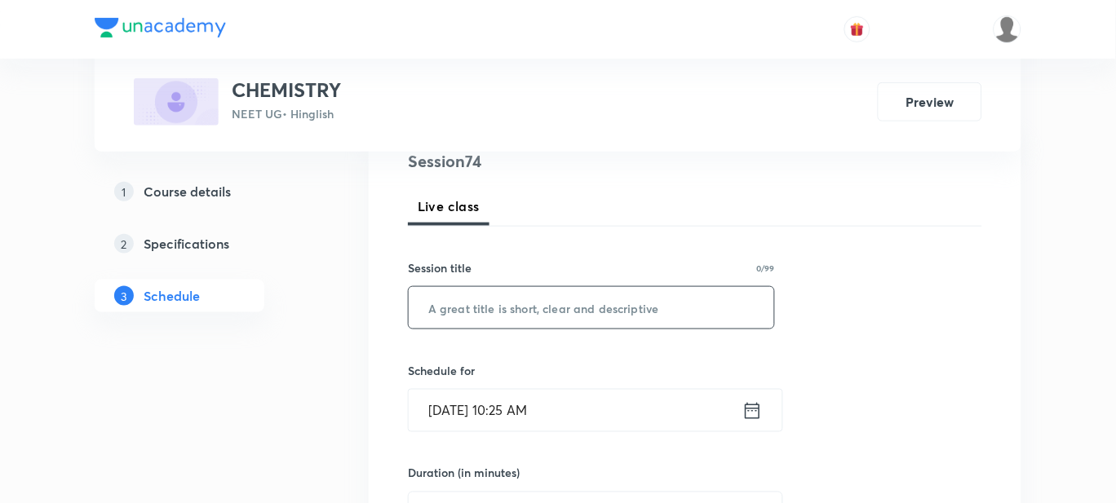
click at [494, 308] on input "text" at bounding box center [591, 308] width 365 height 42
paste input "CHEMICAL EQUILLIBRIUM"
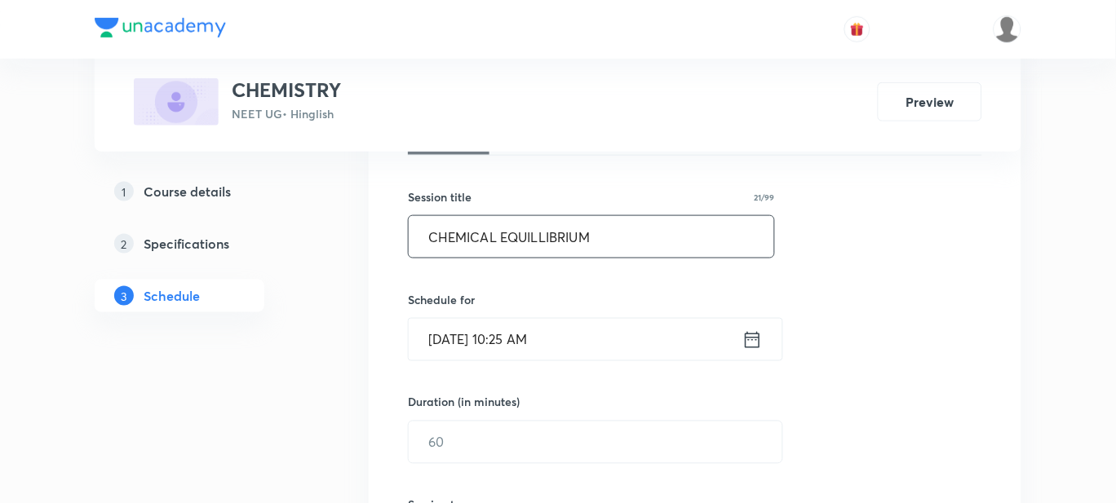
scroll to position [407, 0]
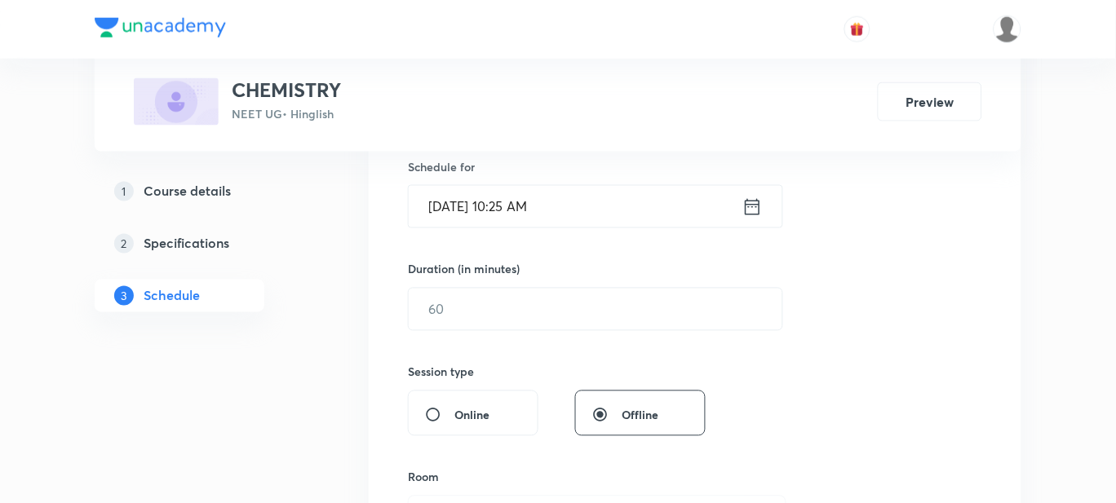
type input "CHEMICAL EQUILLIBRIUM"
click at [591, 203] on input "Sep 3, 2025, 10:25 AM" at bounding box center [576, 207] width 334 height 42
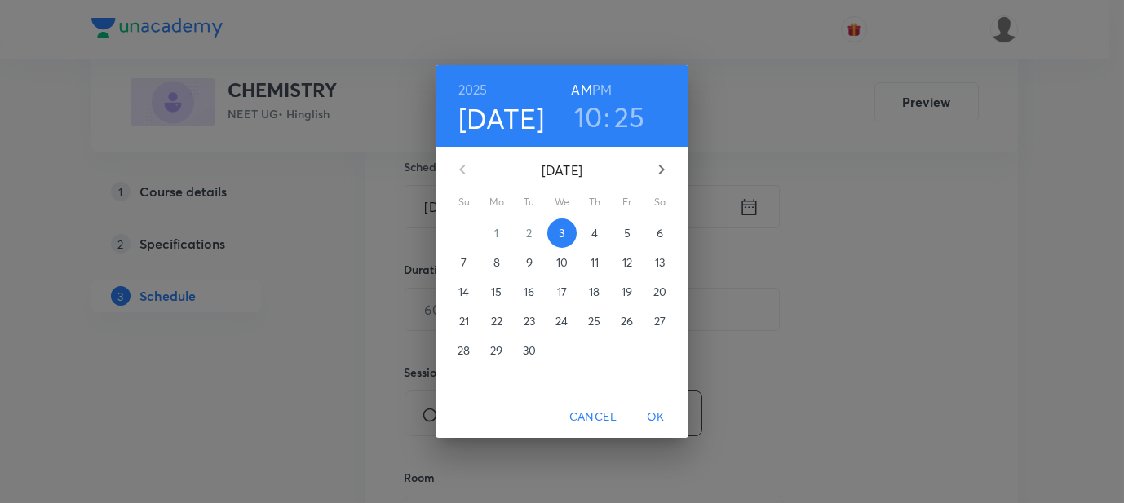
click at [600, 86] on h6 "PM" at bounding box center [602, 89] width 20 height 23
click at [594, 112] on h3 "10" at bounding box center [588, 117] width 29 height 34
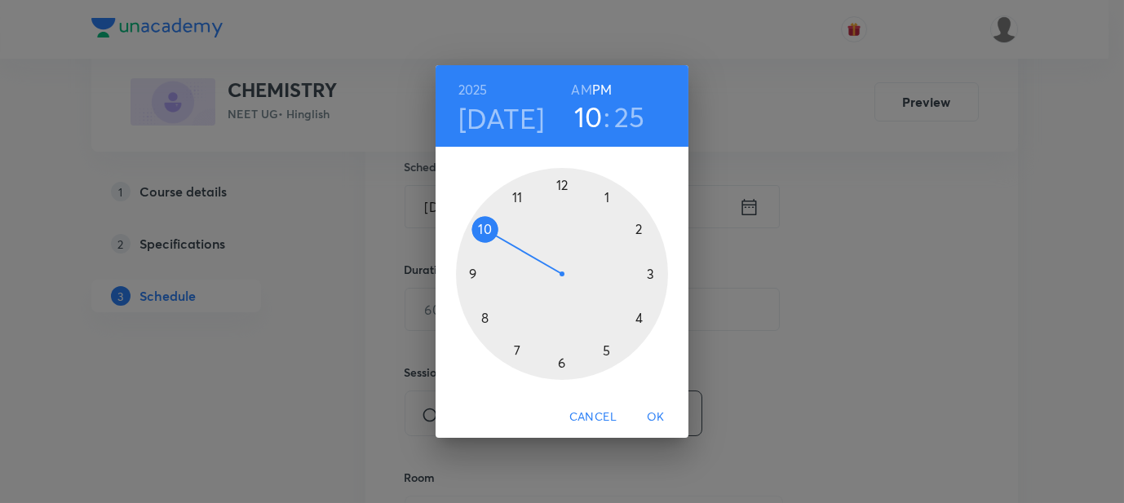
click at [560, 186] on div at bounding box center [562, 274] width 212 height 212
click at [563, 185] on div at bounding box center [562, 274] width 212 height 212
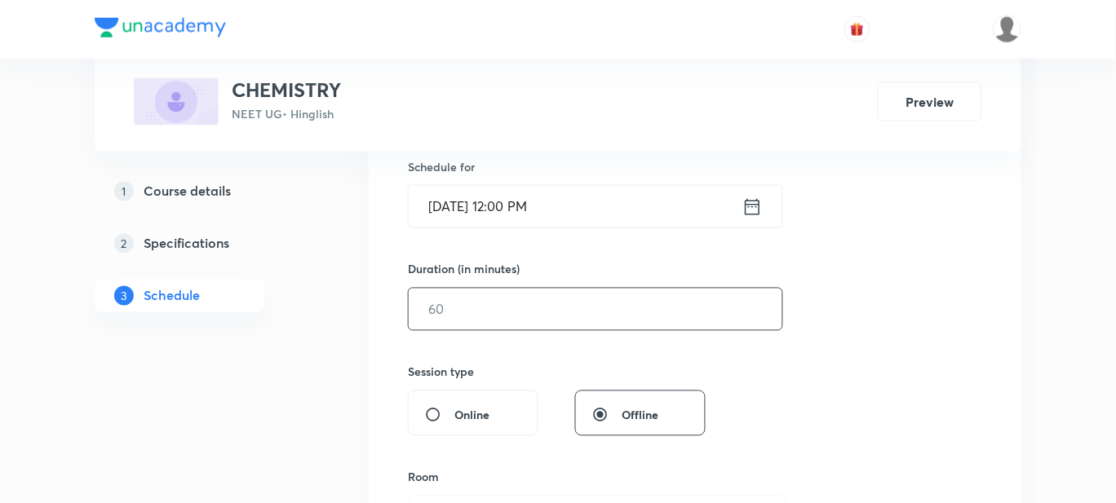
click at [456, 311] on input "text" at bounding box center [596, 310] width 374 height 42
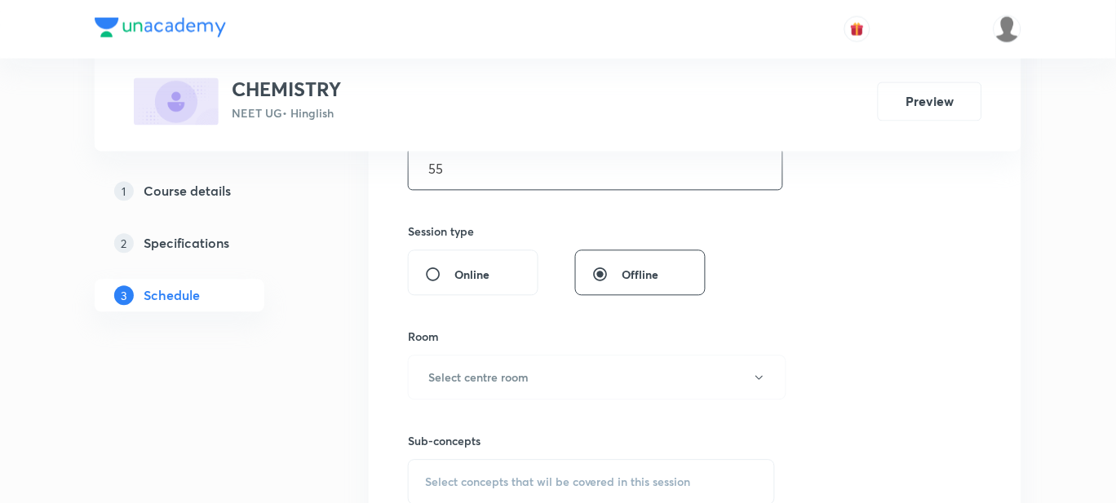
scroll to position [713, 0]
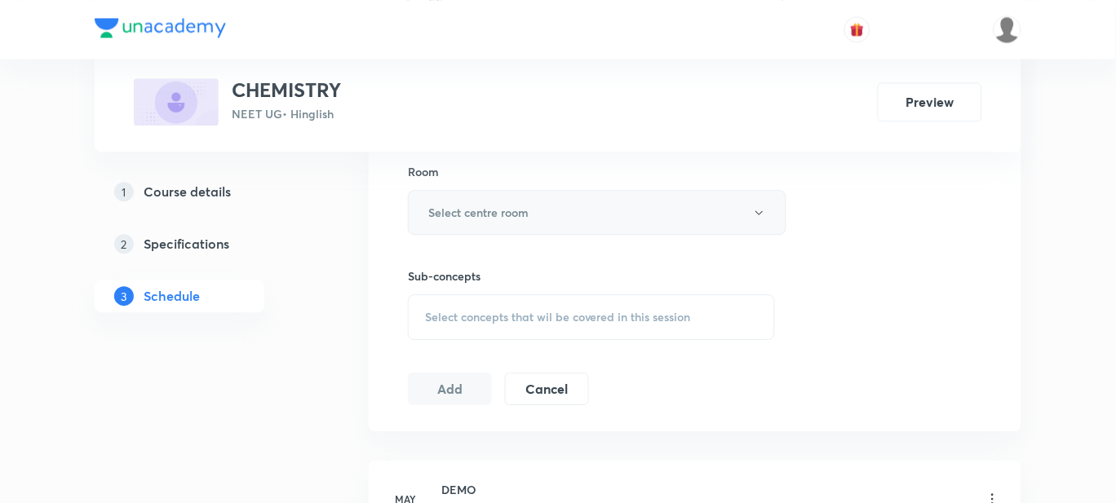
type input "55"
click at [452, 205] on h6 "Select centre room" at bounding box center [478, 212] width 100 height 17
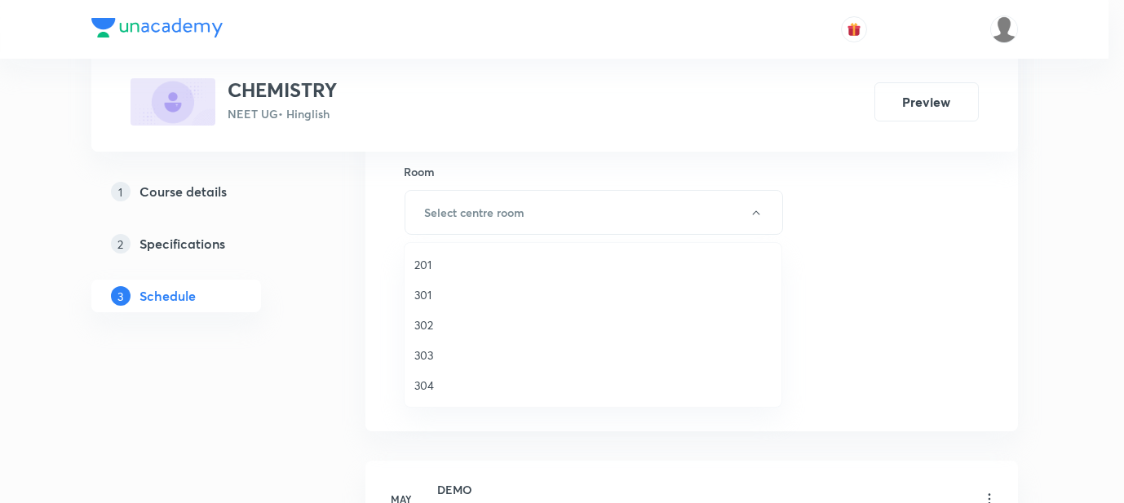
click at [431, 266] on span "201" at bounding box center [592, 264] width 357 height 17
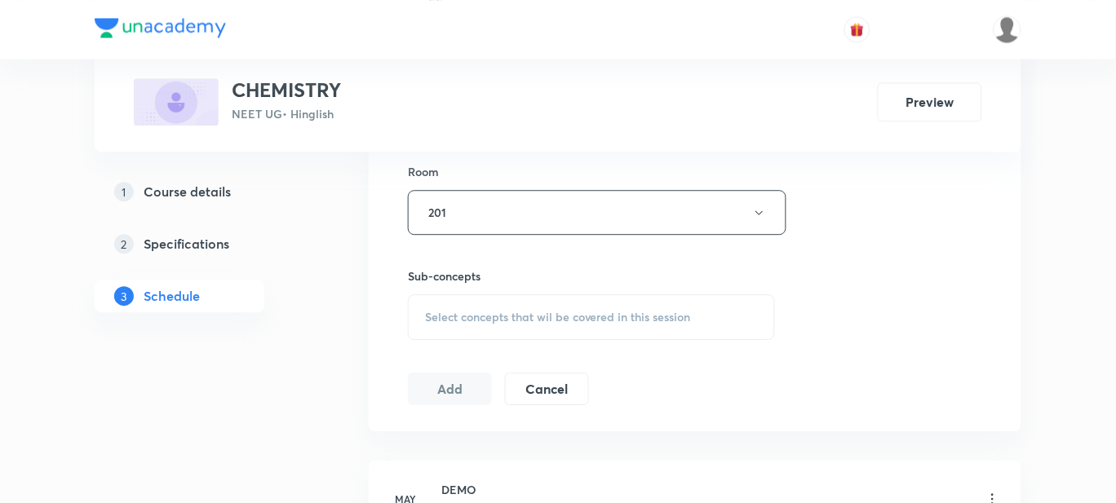
scroll to position [815, 0]
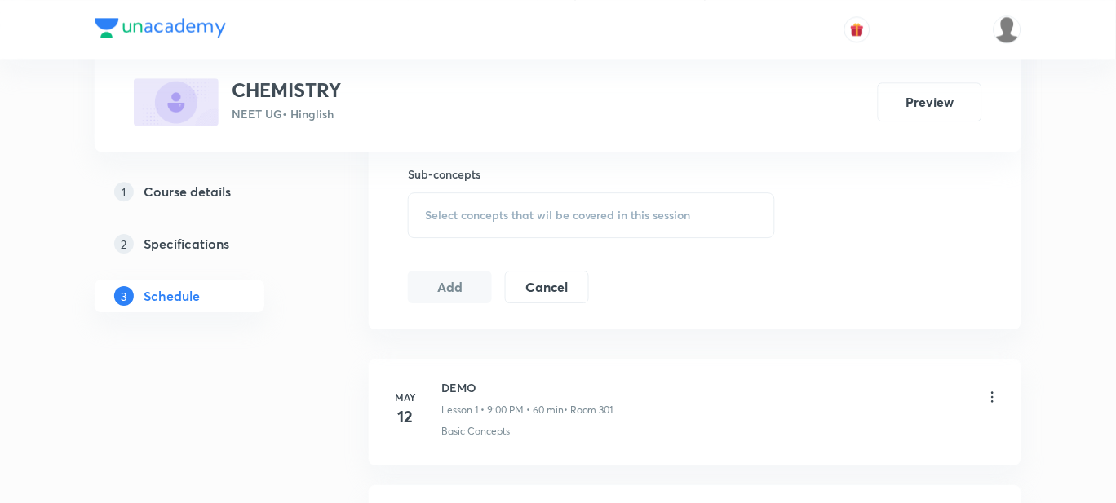
click at [475, 218] on span "Select concepts that wil be covered in this session" at bounding box center [558, 215] width 266 height 13
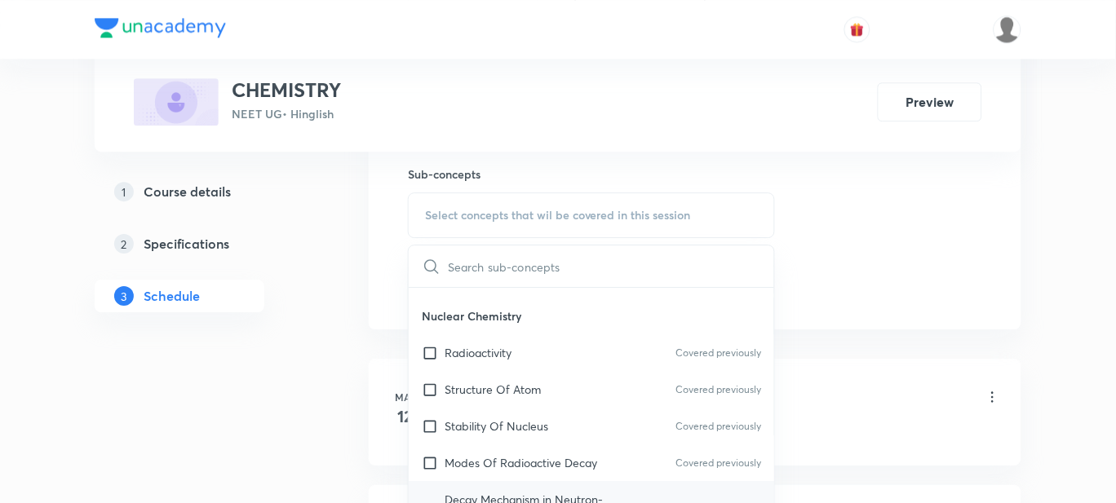
scroll to position [15090, 0]
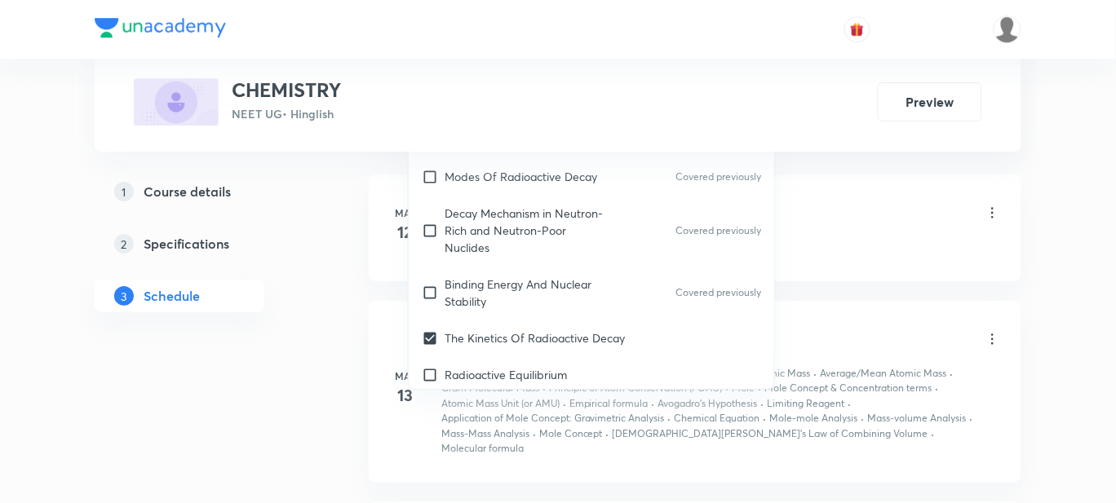
scroll to position [1020, 0]
click at [481, 365] on p "Radioactive Equilibrium" at bounding box center [506, 373] width 122 height 17
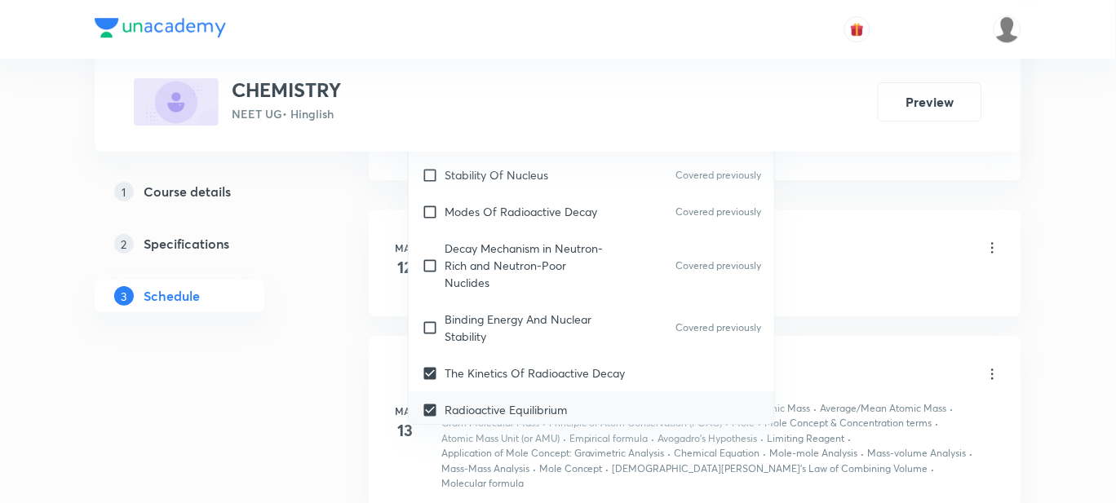
checkbox input "true"
click at [515, 438] on p "Activity Of Radioactive Substances," at bounding box center [537, 446] width 184 height 17
checkbox input "true"
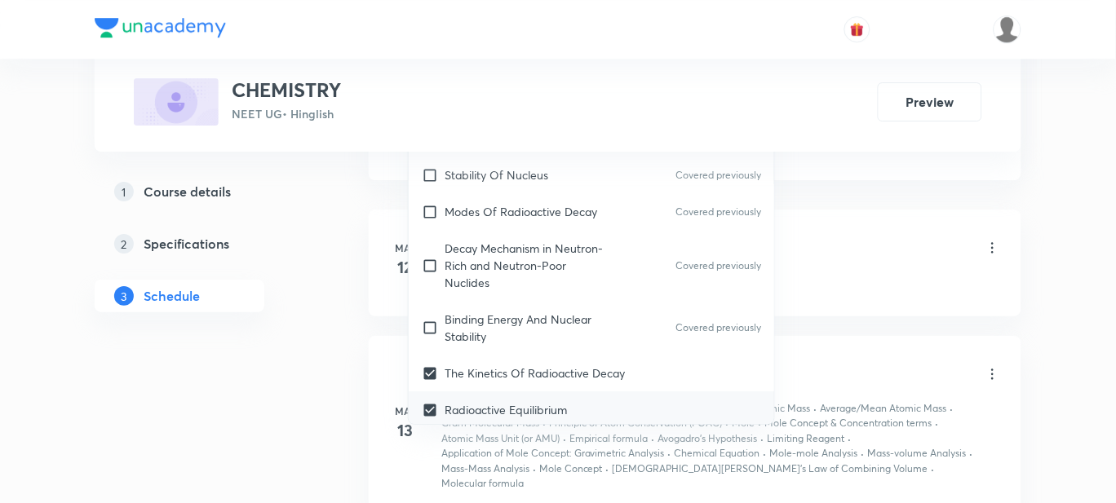
checkbox input "true"
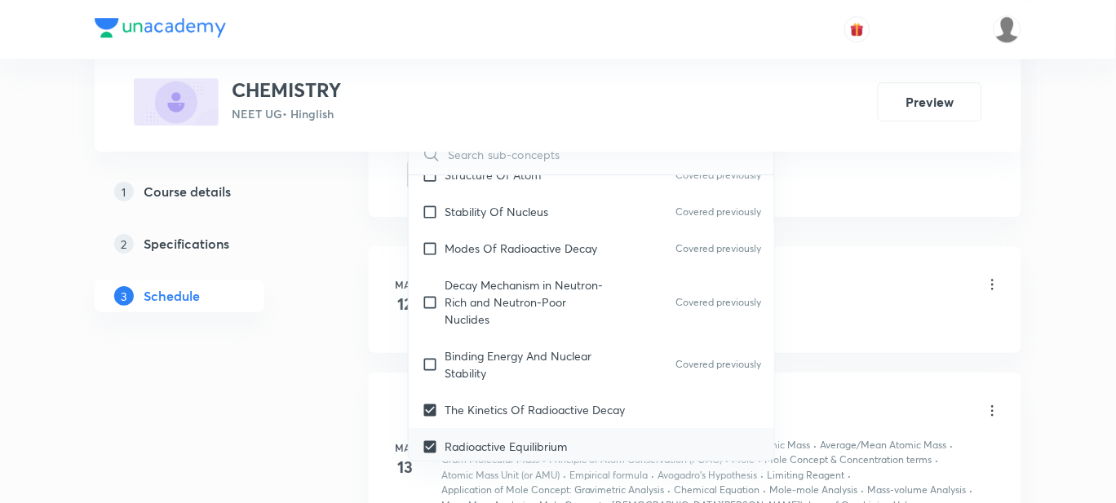
scroll to position [15191, 0]
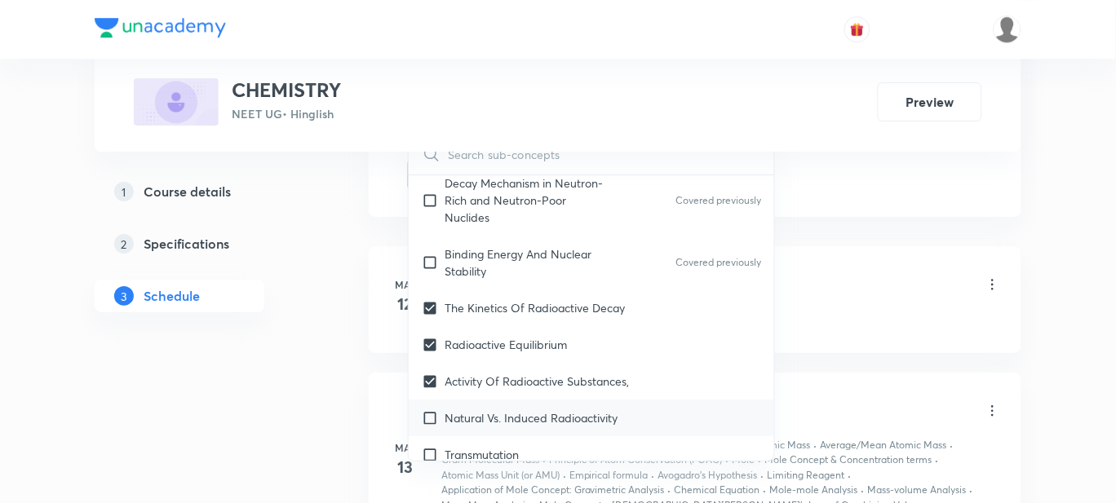
click at [537, 409] on p "Natural Vs. Induced Radioactivity" at bounding box center [531, 417] width 173 height 17
checkbox input "true"
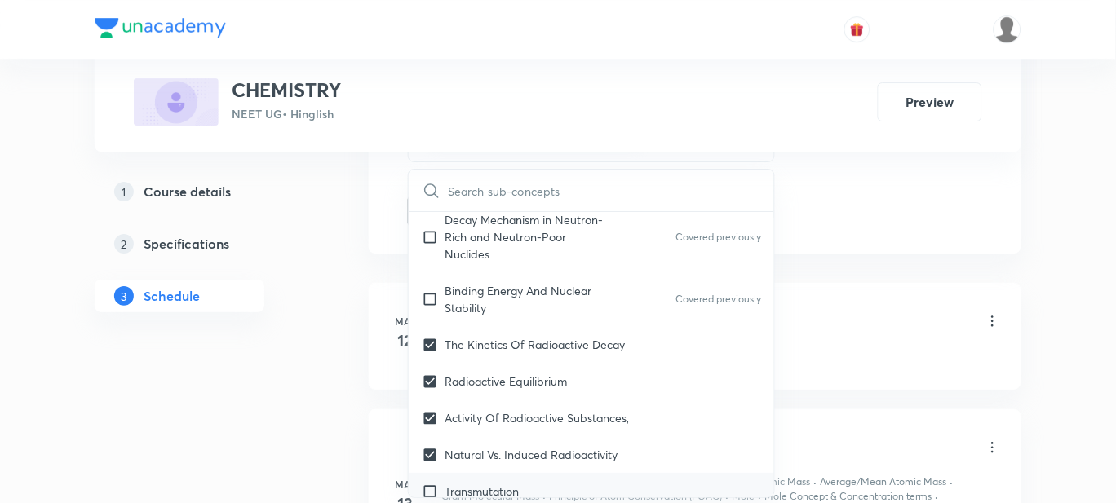
click at [512, 483] on p "Transmutation" at bounding box center [482, 491] width 74 height 17
checkbox input "true"
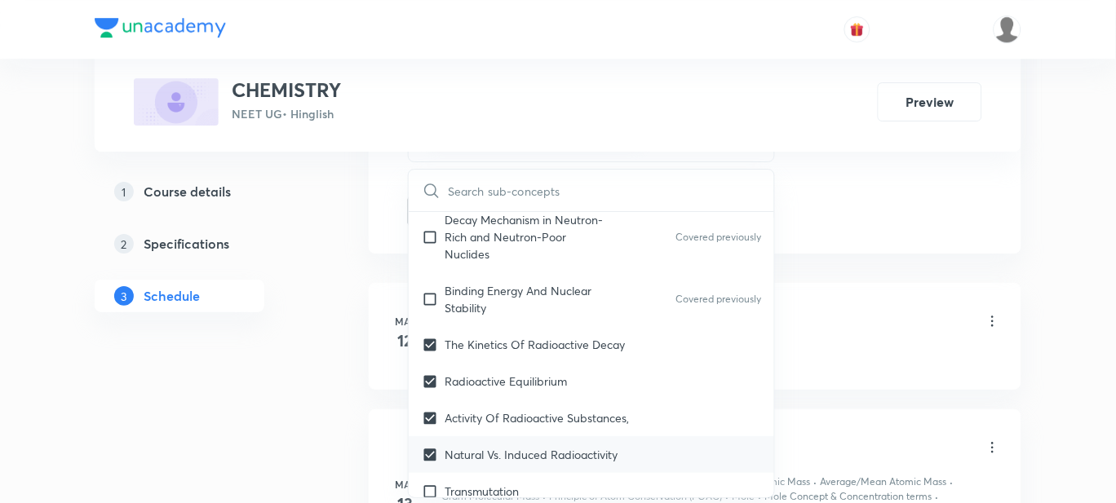
checkbox input "true"
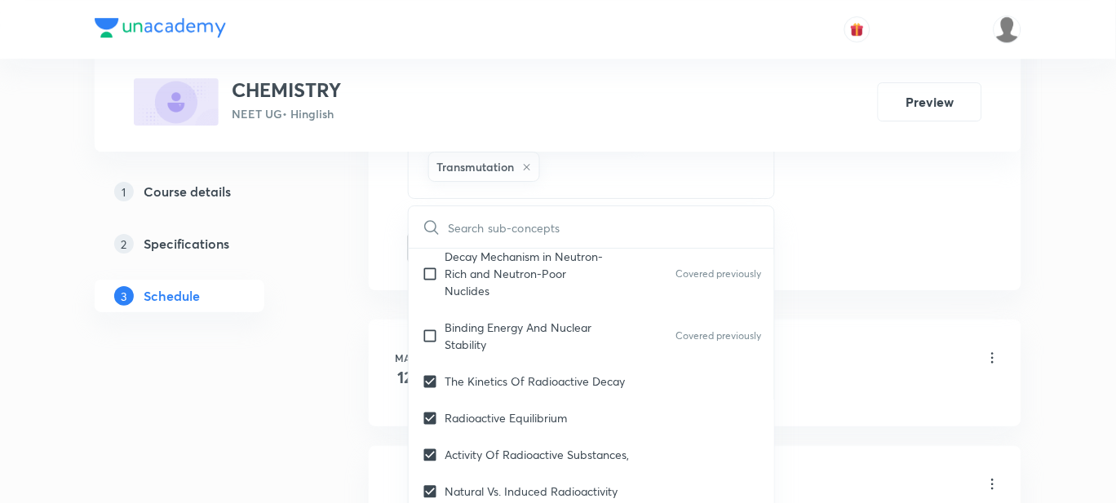
checkbox input "true"
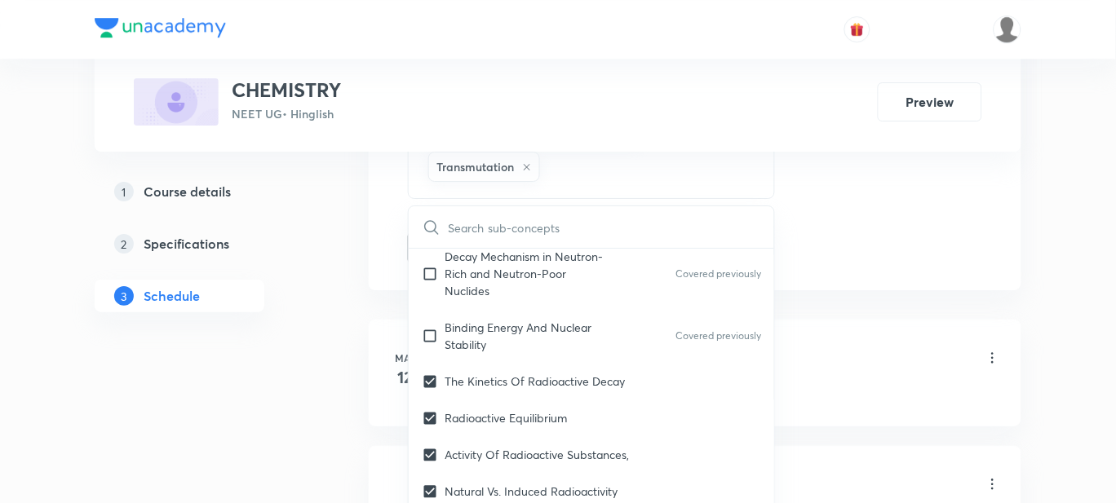
checkbox input "true"
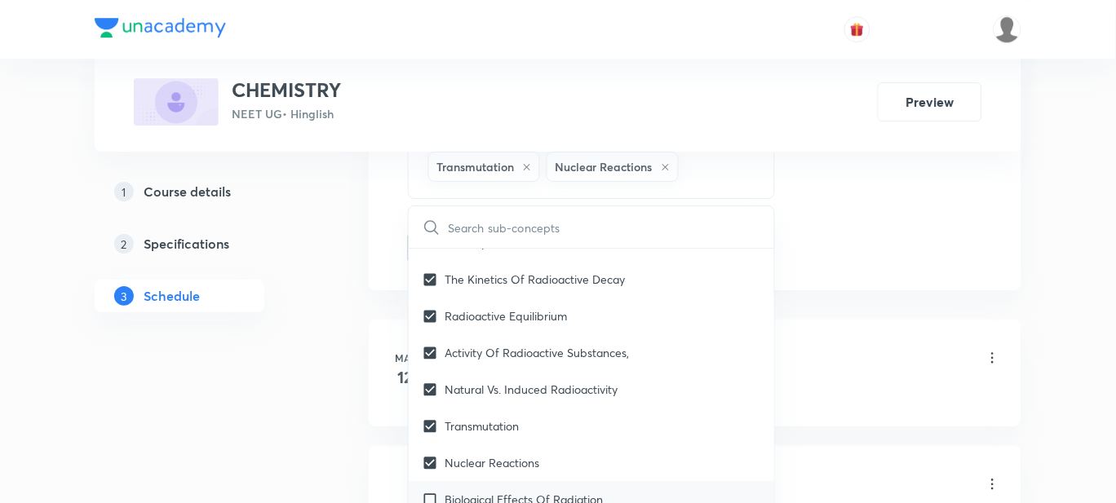
click at [518, 491] on p "Biological Effects Of Radiation" at bounding box center [524, 499] width 158 height 17
checkbox input "true"
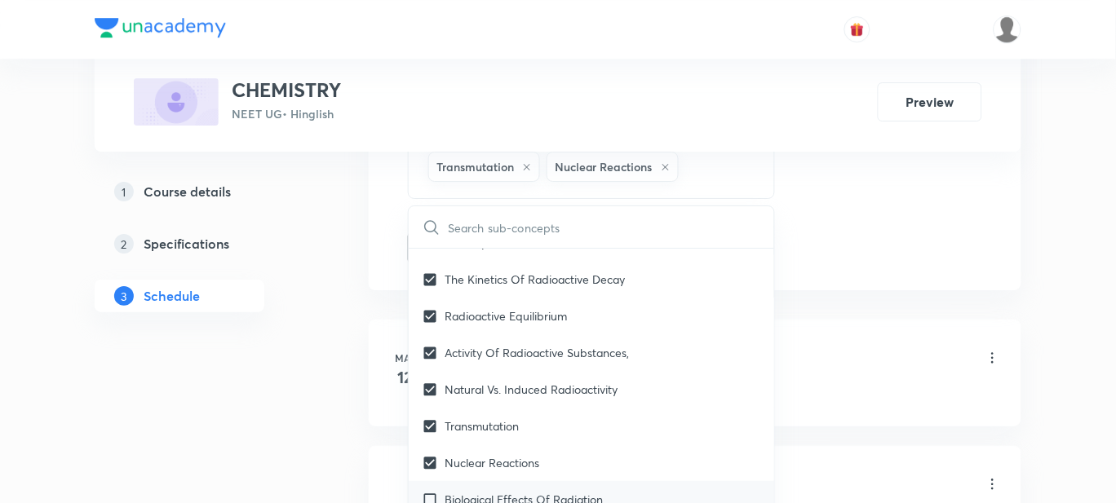
checkbox input "true"
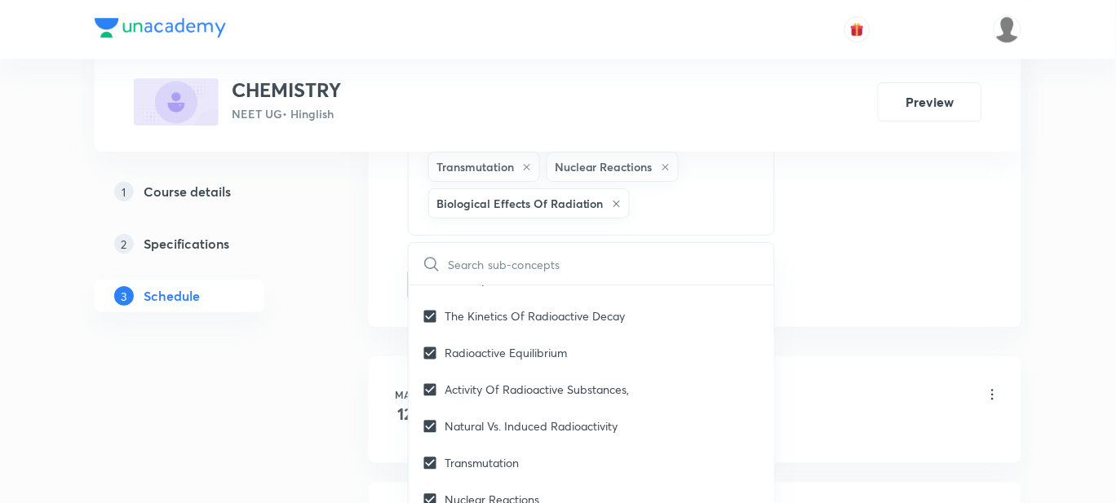
checkbox input "true"
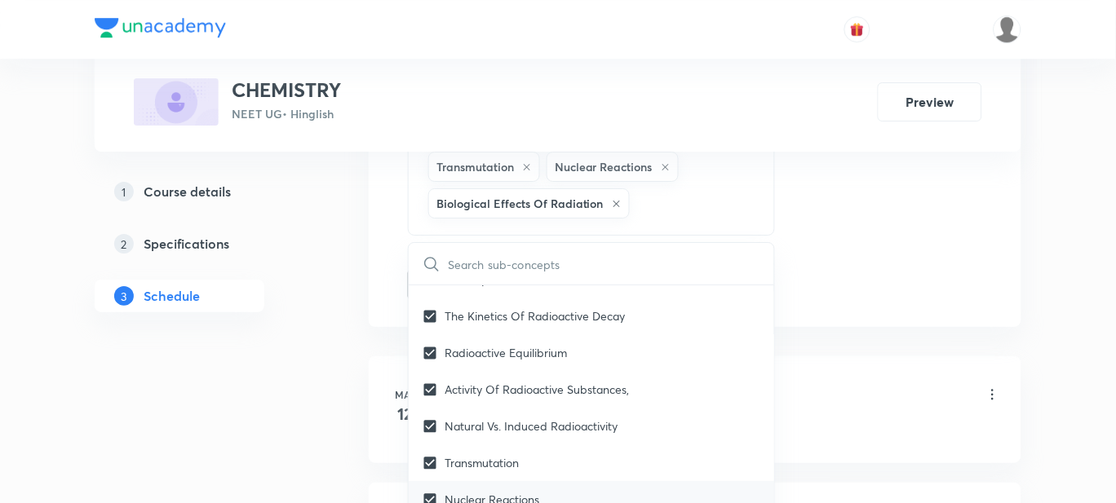
checkbox input "true"
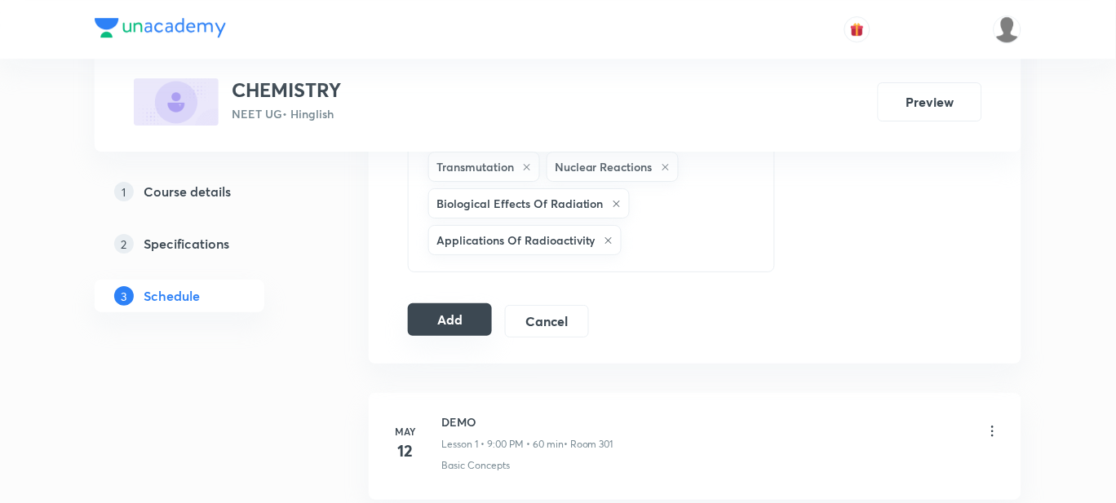
click at [457, 324] on button "Add" at bounding box center [450, 319] width 84 height 33
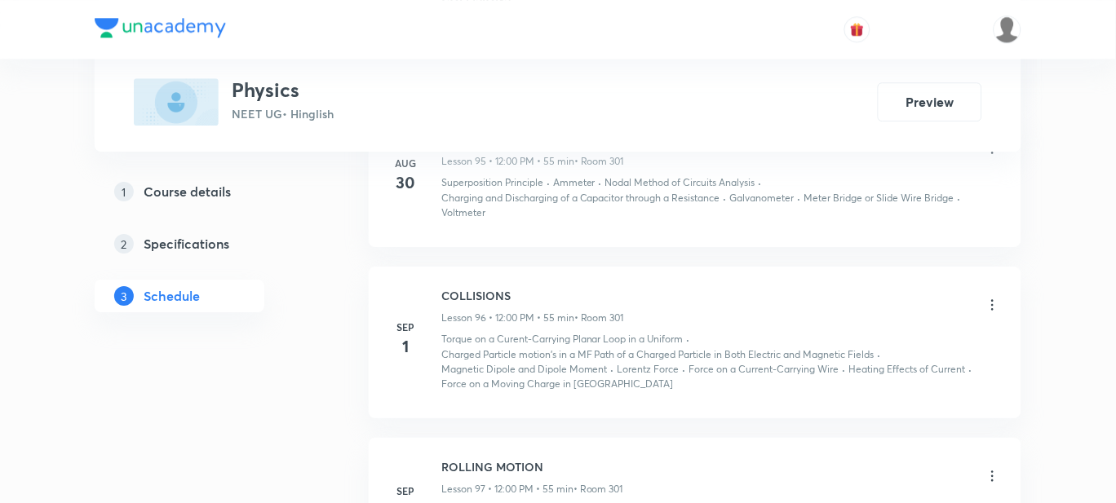
scroll to position [14013, 0]
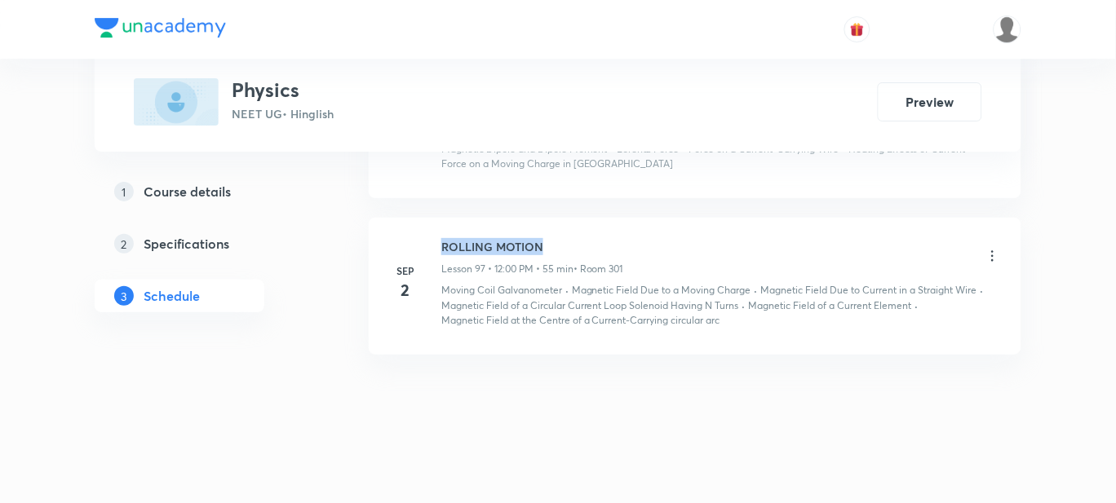
drag, startPoint x: 577, startPoint y: 247, endPoint x: 439, endPoint y: 238, distance: 139.0
click at [439, 238] on div "[DATE] ROLLING MOTION Lesson 97 • 12:00 PM • 55 min • Room 301 Moving Coil Galv…" at bounding box center [695, 283] width 612 height 90
copy h6 "ROLLING MOTION"
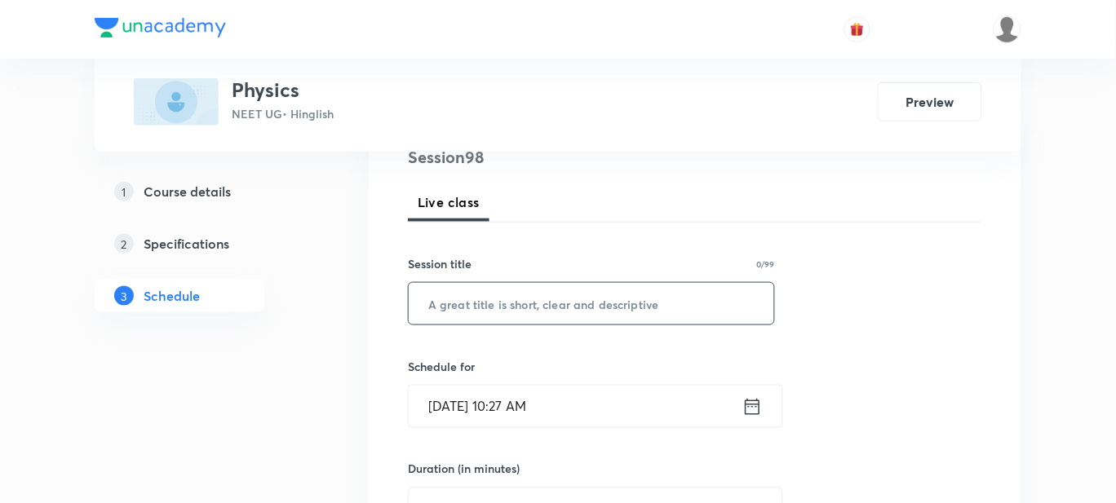
scroll to position [101, 0]
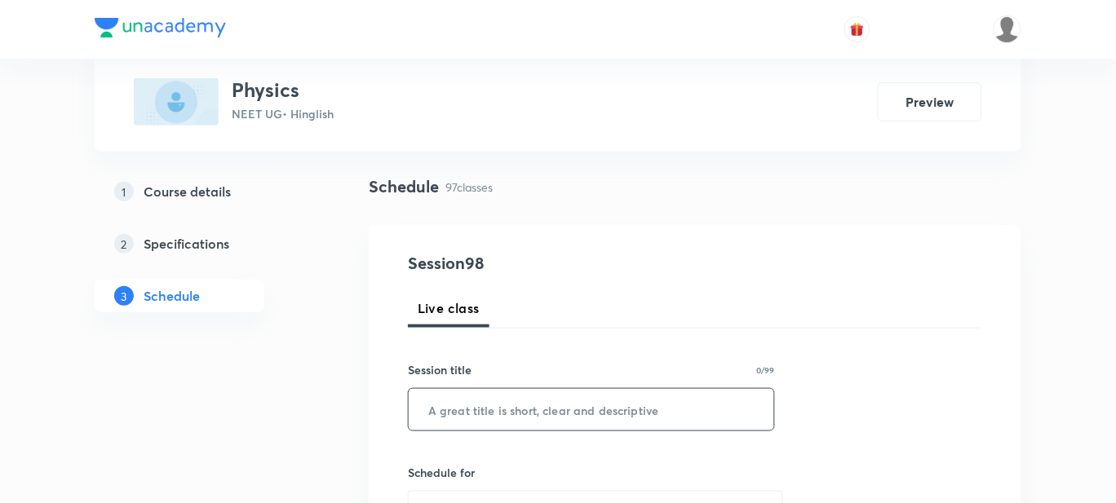
click at [481, 405] on input "text" at bounding box center [591, 410] width 365 height 42
paste input "ROLLING MOTION"
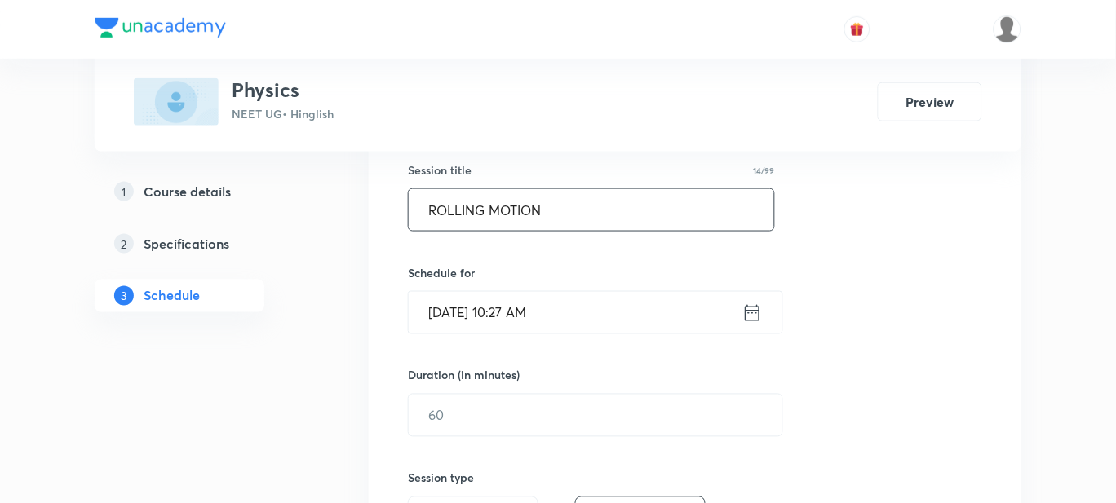
scroll to position [203, 0]
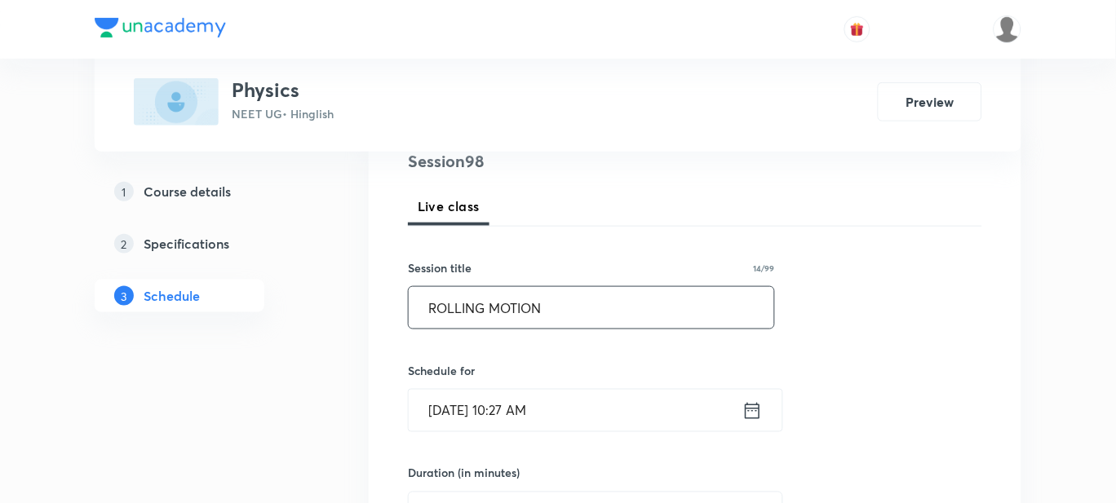
type input "ROLLING MOTION"
click at [608, 403] on input "[DATE] 10:27 AM" at bounding box center [576, 411] width 334 height 42
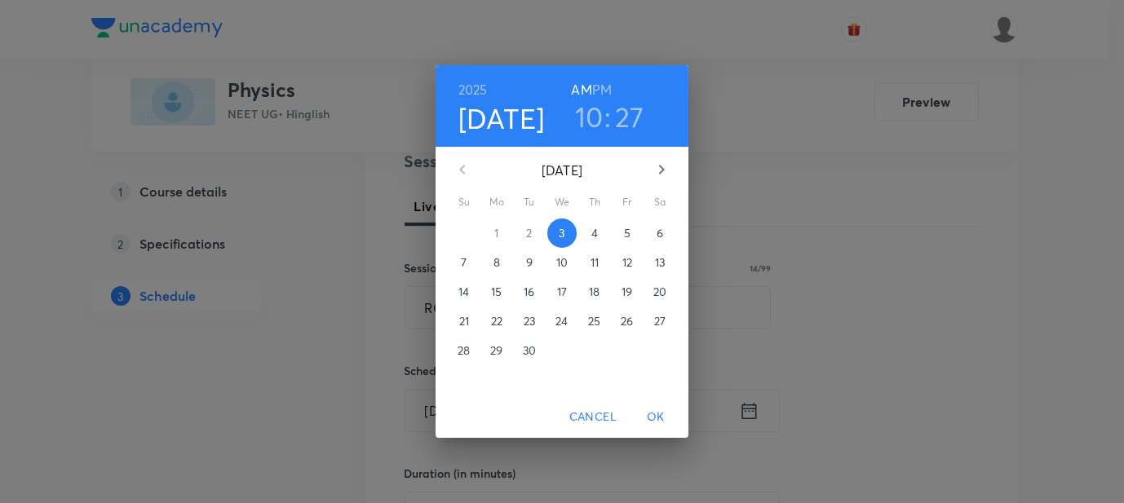
click at [600, 92] on h6 "PM" at bounding box center [602, 89] width 20 height 23
click at [592, 114] on h3 "10" at bounding box center [589, 117] width 29 height 34
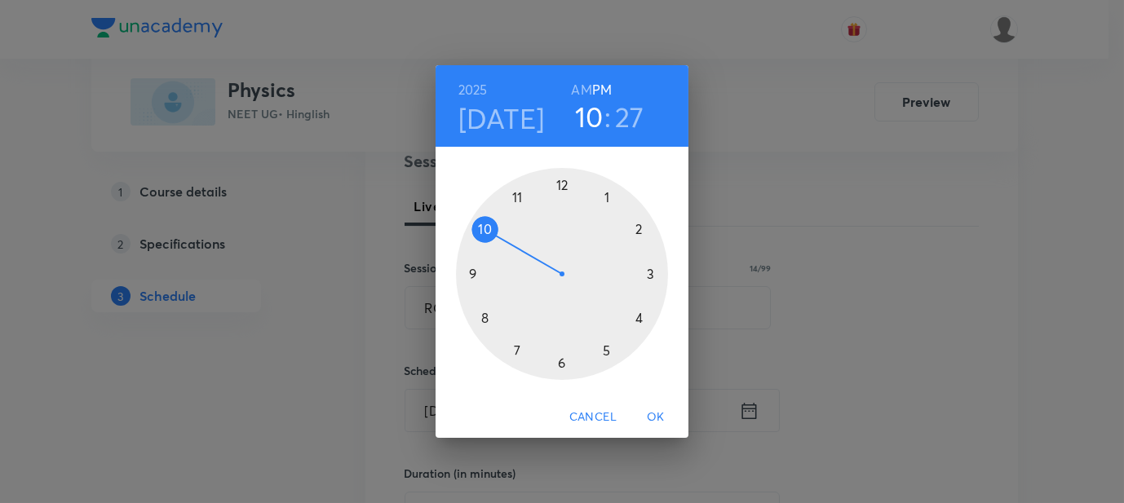
click at [561, 186] on div at bounding box center [562, 274] width 212 height 212
click at [589, 118] on h3 "12" at bounding box center [589, 117] width 26 height 34
click at [604, 196] on div at bounding box center [562, 274] width 212 height 212
click at [562, 185] on div at bounding box center [562, 274] width 212 height 212
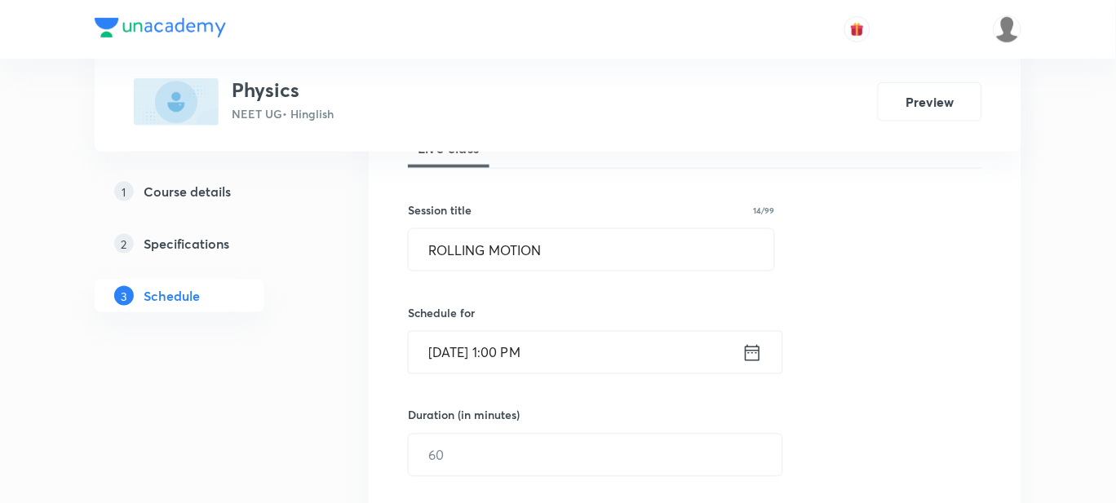
scroll to position [305, 0]
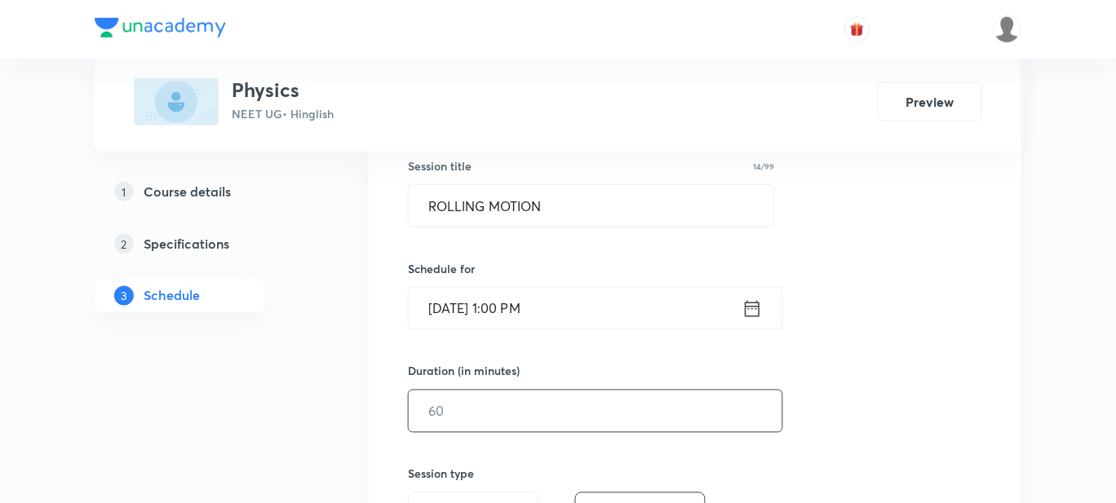
click at [446, 418] on input "text" at bounding box center [596, 412] width 374 height 42
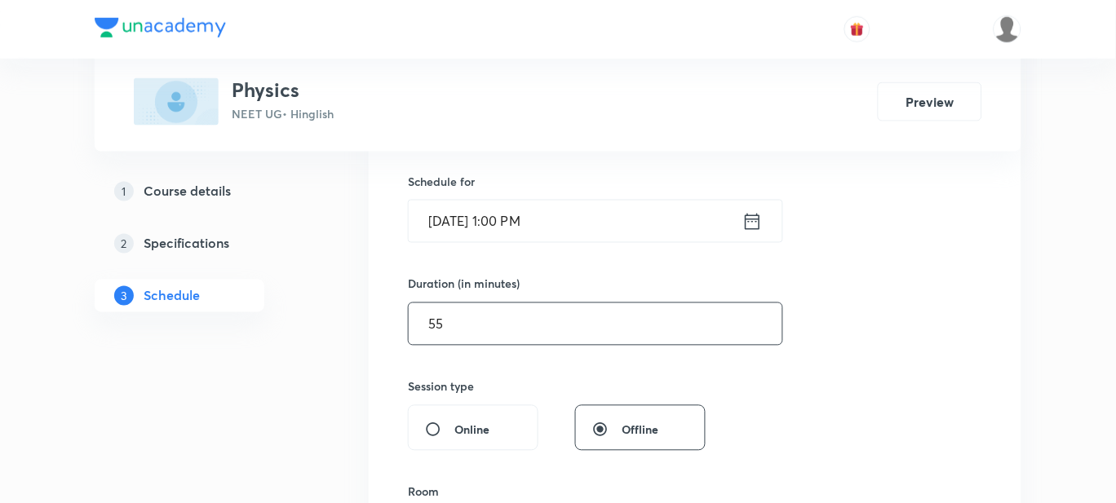
scroll to position [510, 0]
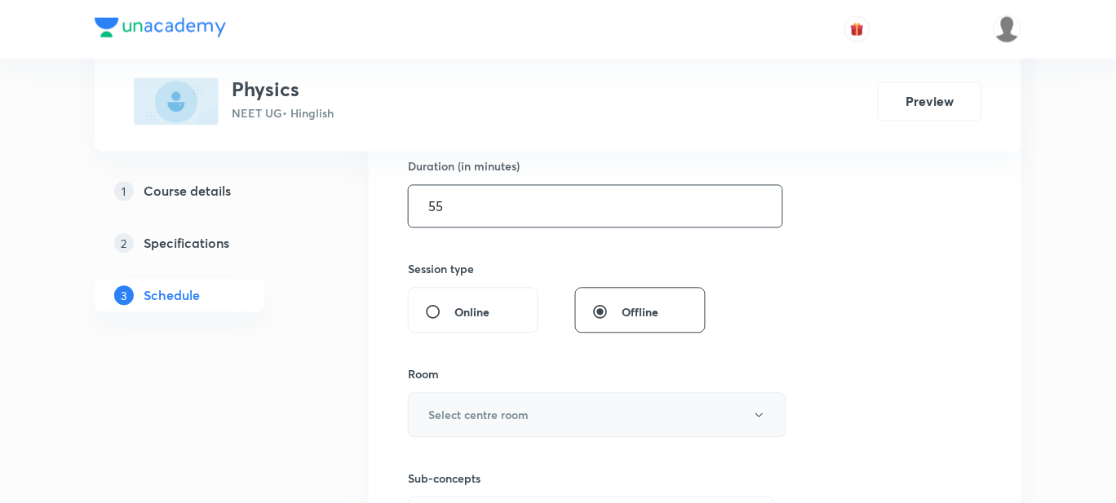
type input "55"
click at [455, 415] on h6 "Select centre room" at bounding box center [478, 415] width 100 height 17
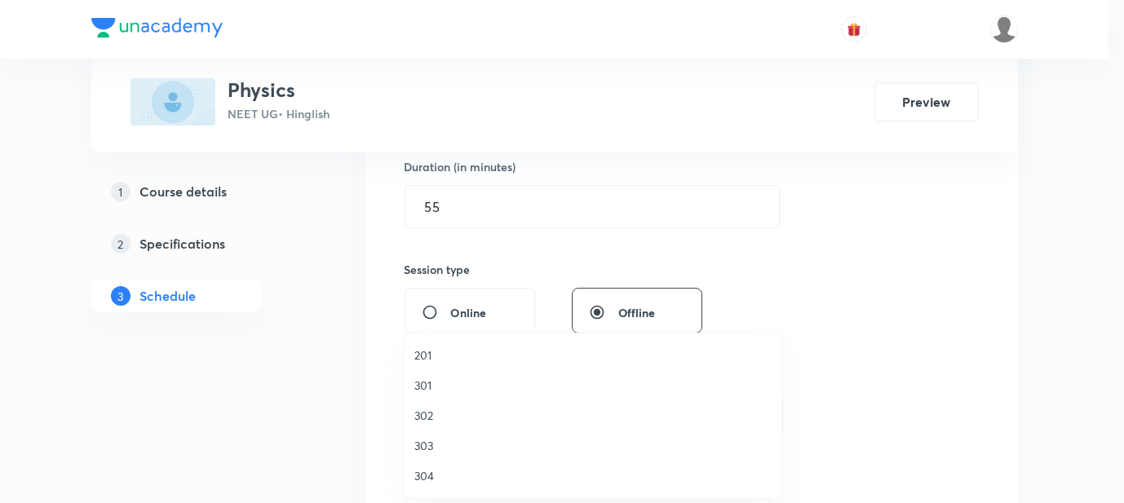
click at [439, 384] on span "301" at bounding box center [592, 385] width 357 height 17
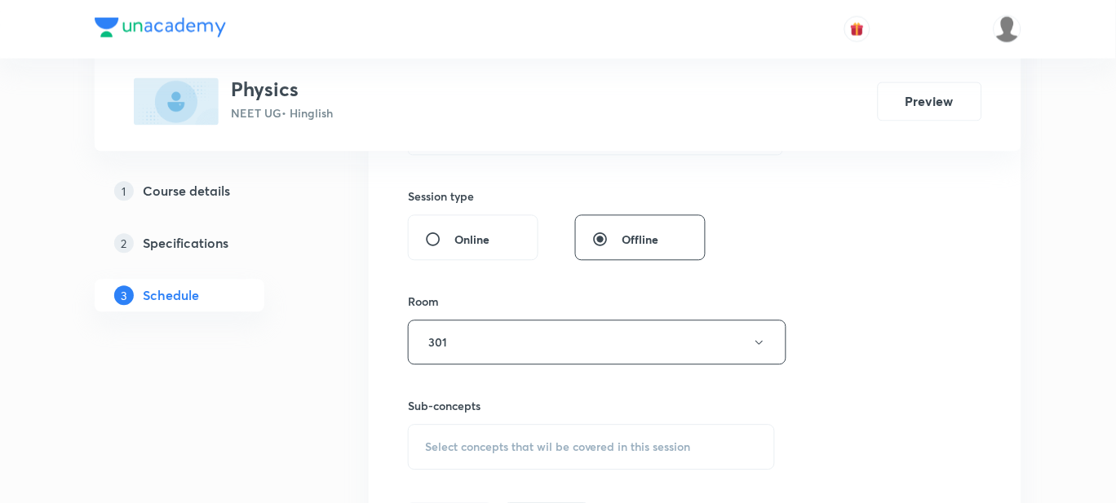
scroll to position [713, 0]
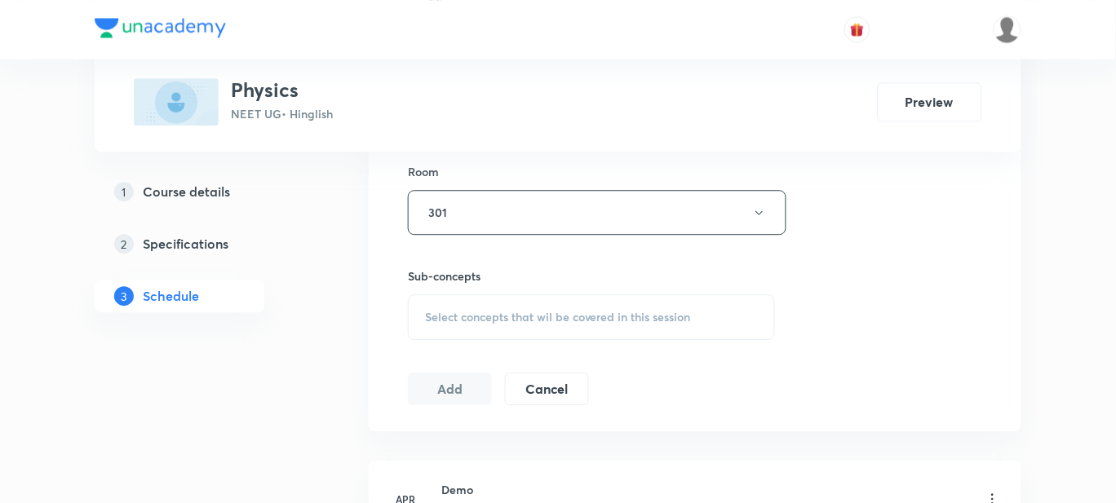
click at [484, 311] on span "Select concepts that wil be covered in this session" at bounding box center [558, 317] width 266 height 13
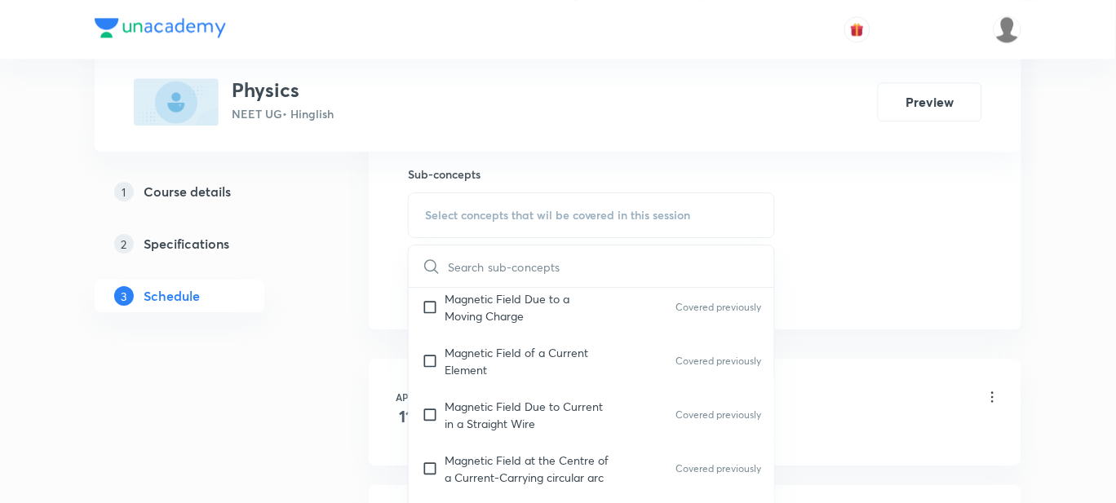
scroll to position [17842, 0]
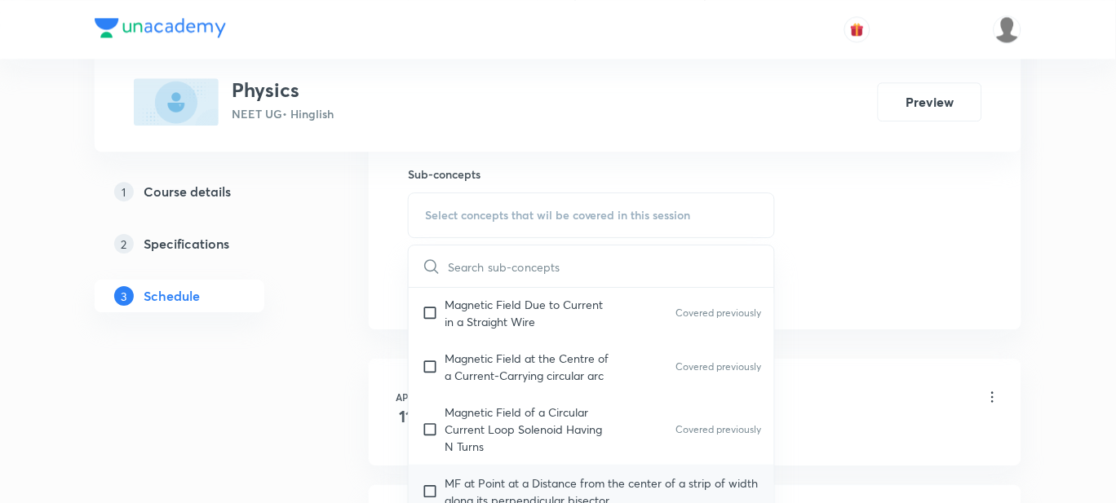
click at [527, 475] on p "MF at Point at a Distance from the center of a strip of width along its perpend…" at bounding box center [603, 492] width 316 height 34
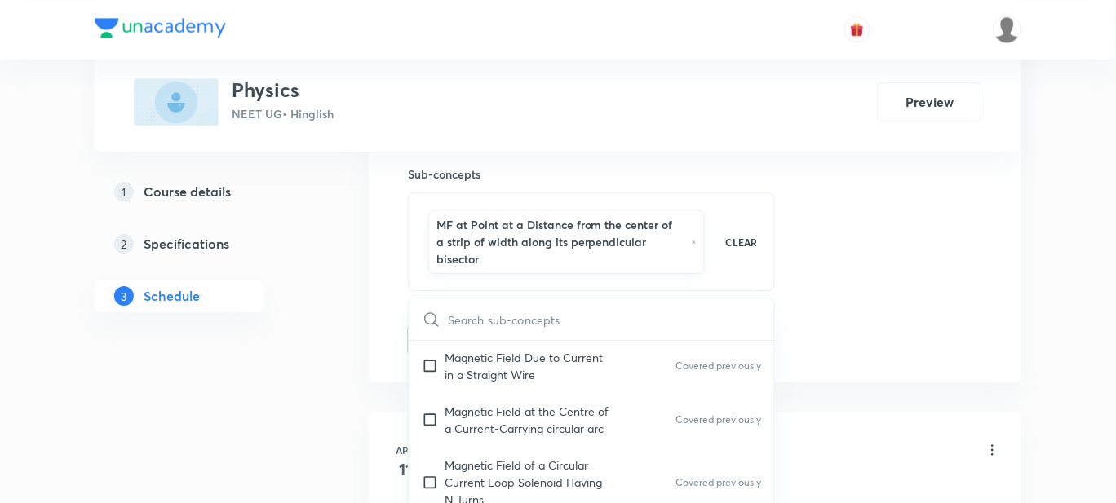
checkbox input "true"
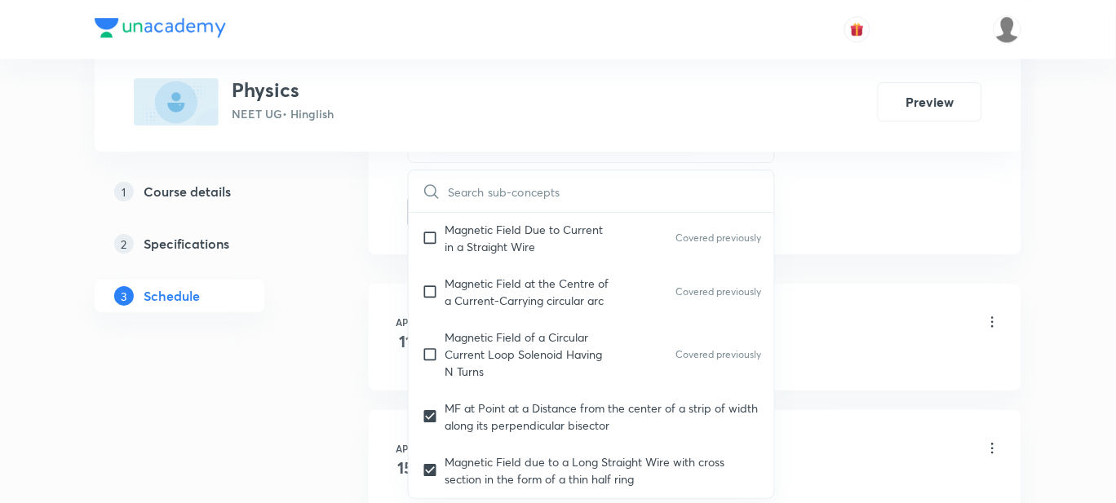
scroll to position [1020, 0]
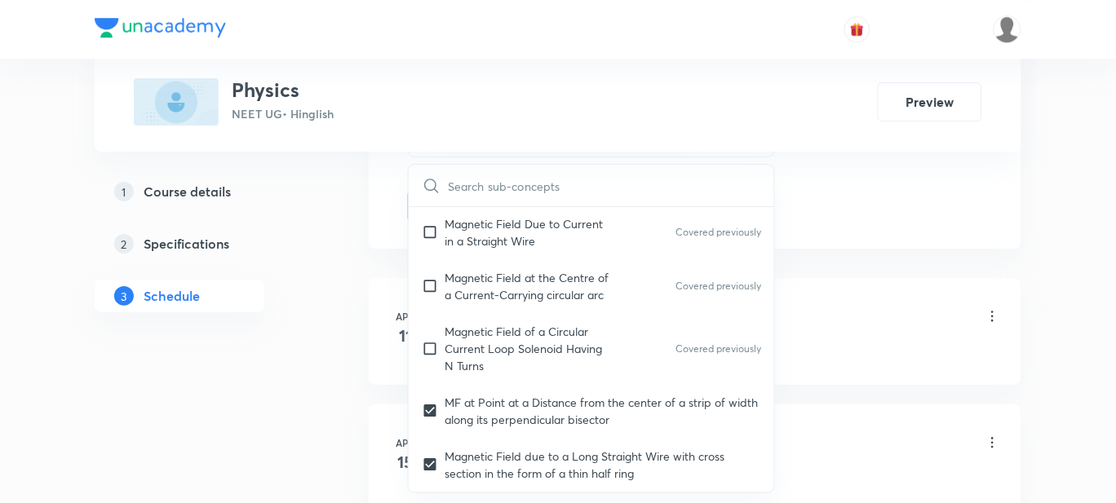
click at [527, 502] on p "Force Between Two Infinite Parallel Current-Carrying Wires" at bounding box center [599, 510] width 309 height 17
checkbox input "true"
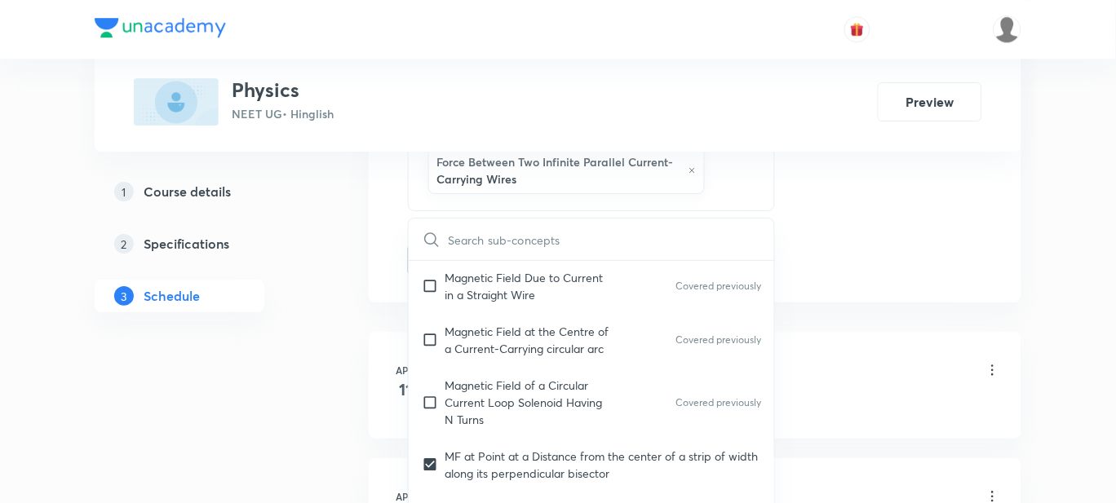
checkbox input "true"
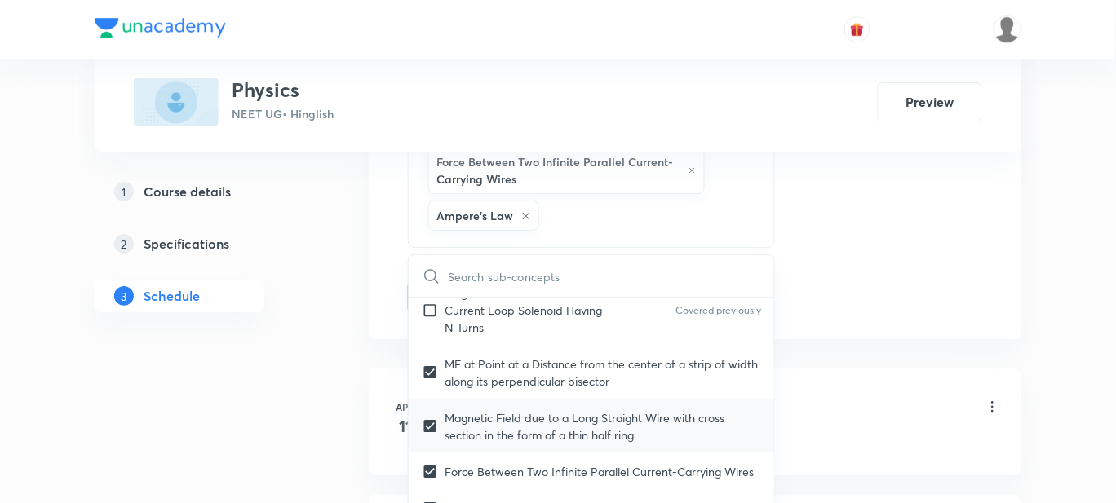
scroll to position [18046, 0]
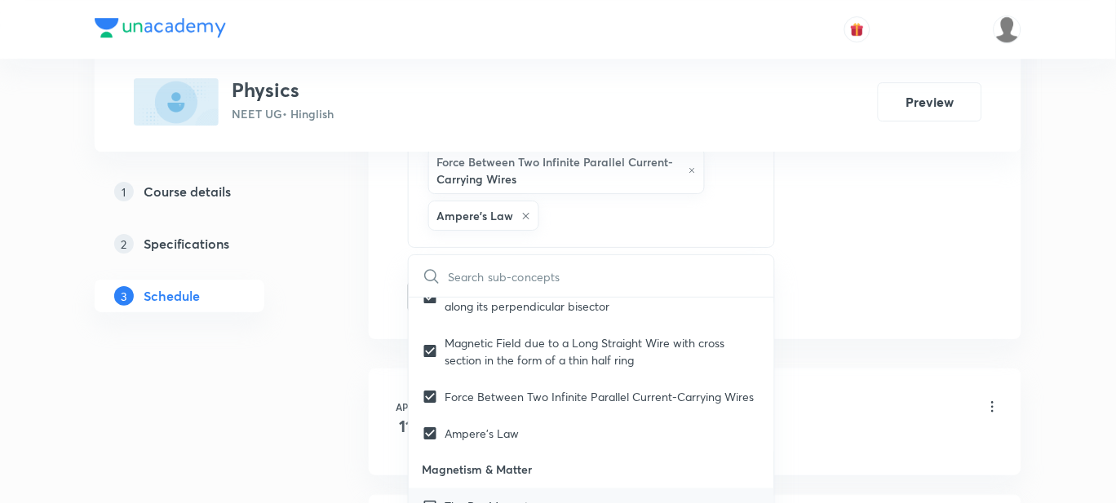
click at [479, 498] on p "The Bar Magnet" at bounding box center [487, 506] width 84 height 17
checkbox input "true"
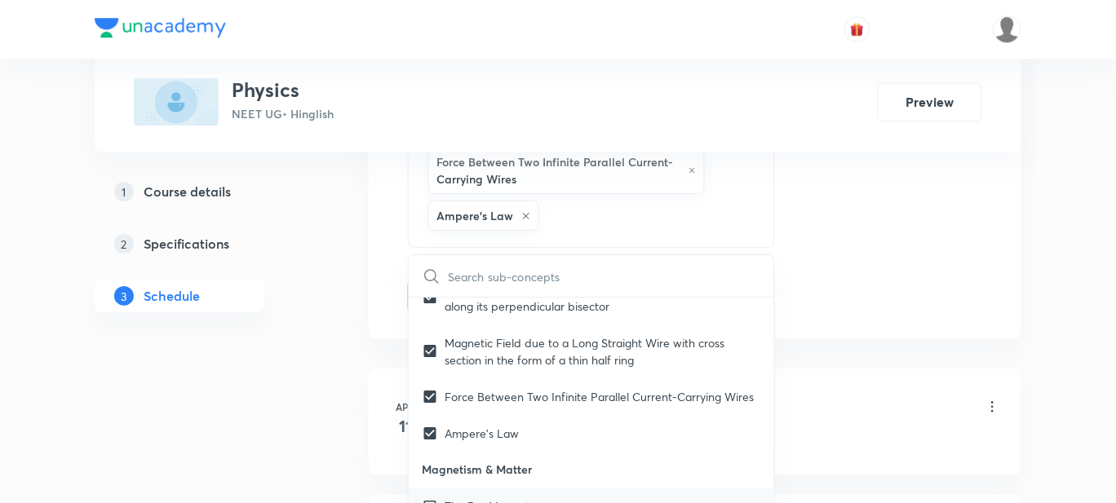
checkbox input "true"
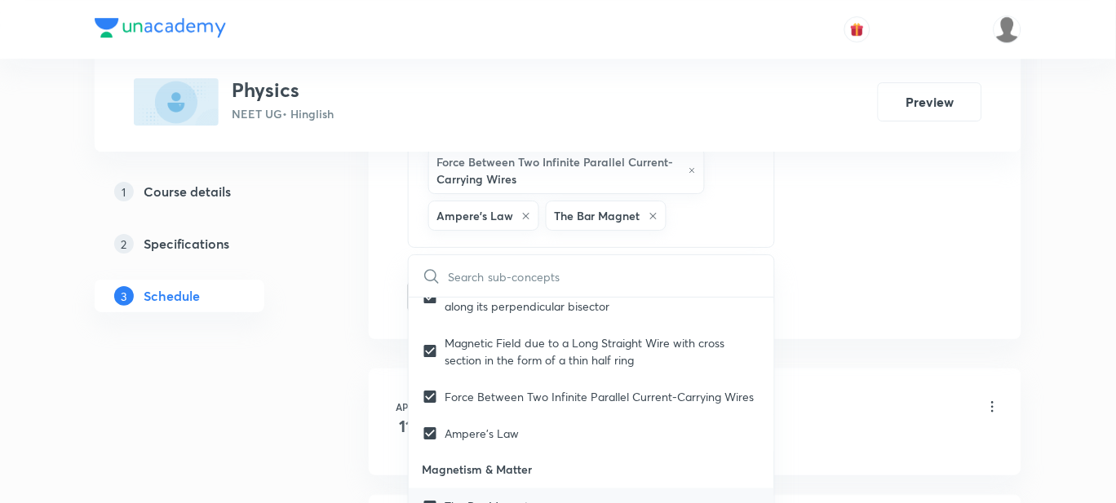
checkbox input "true"
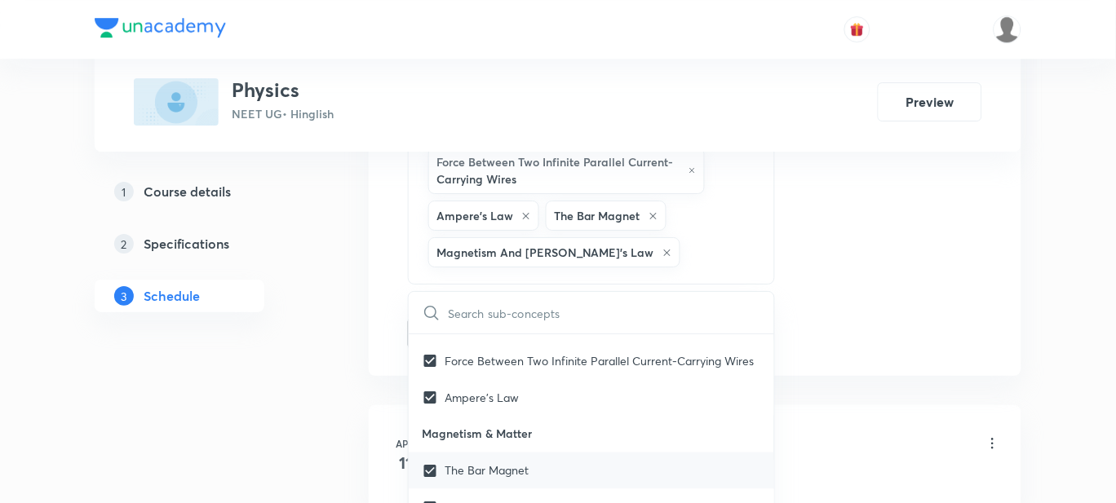
scroll to position [18148, 0]
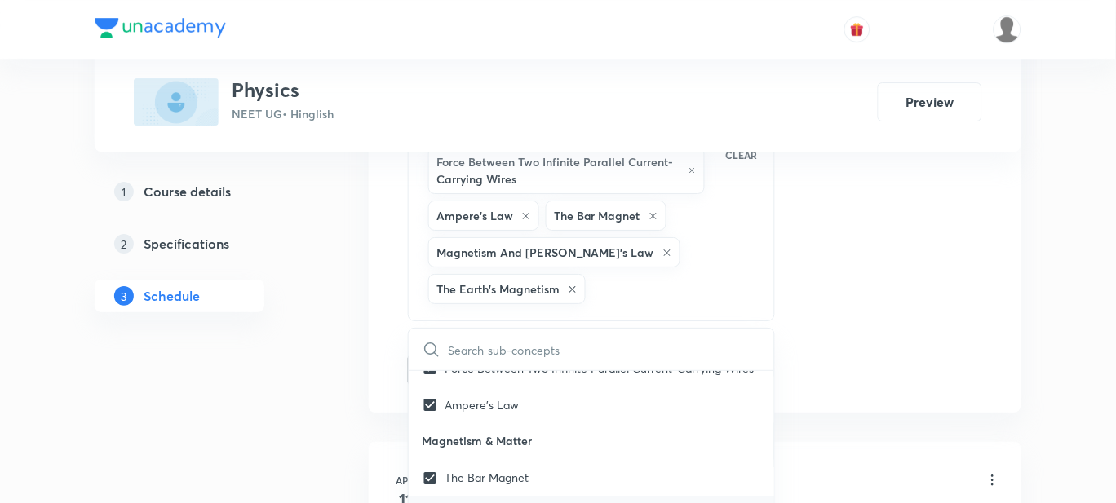
checkbox input "true"
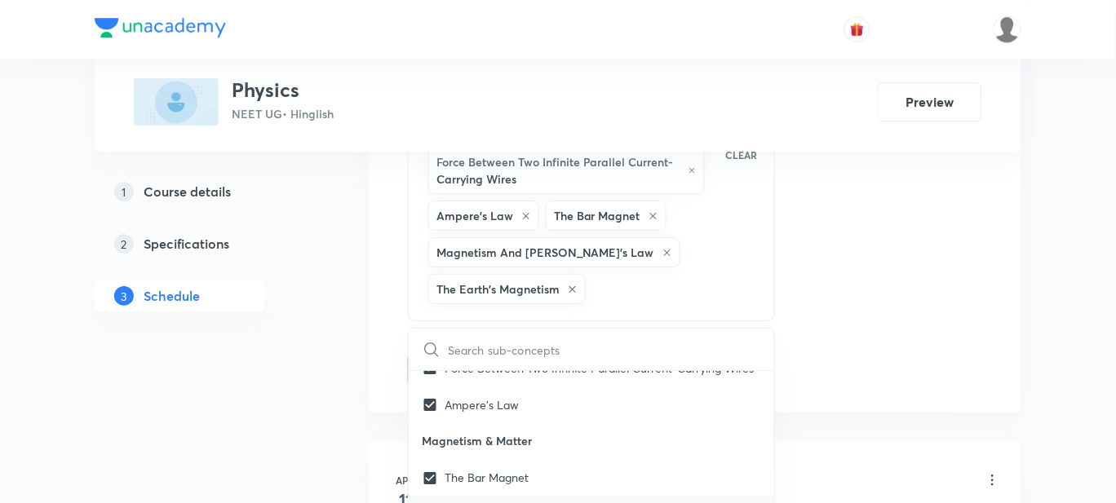
checkbox input "true"
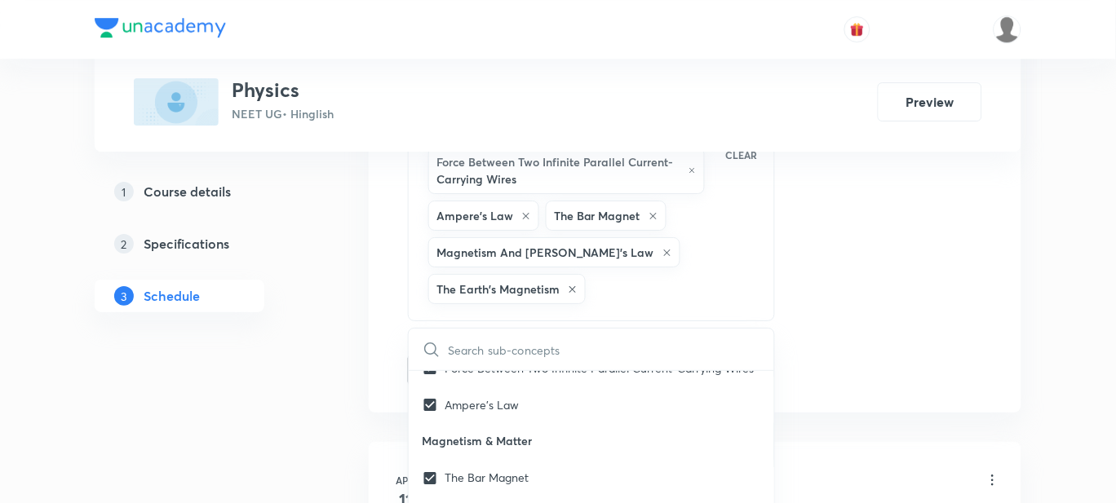
checkbox input "true"
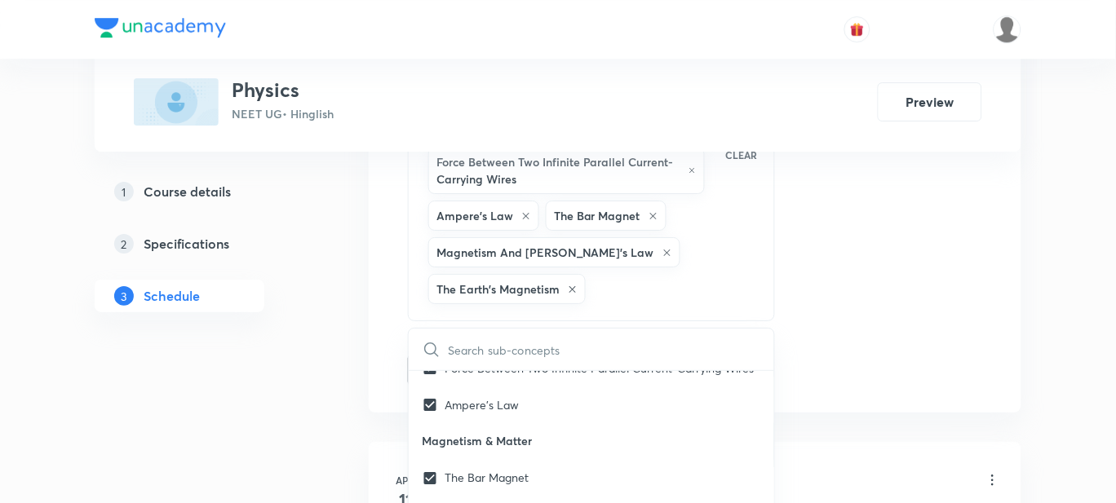
checkbox input "true"
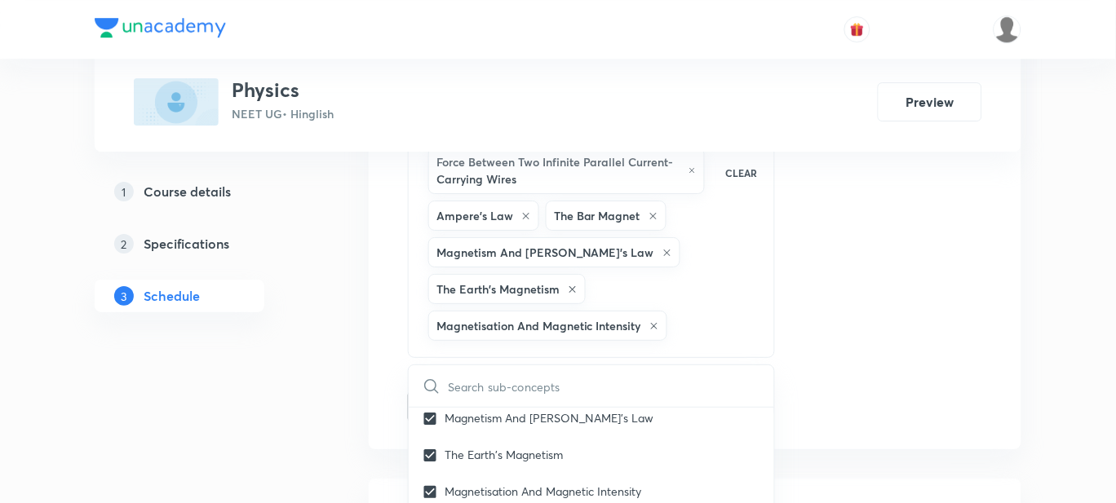
scroll to position [18249, 0]
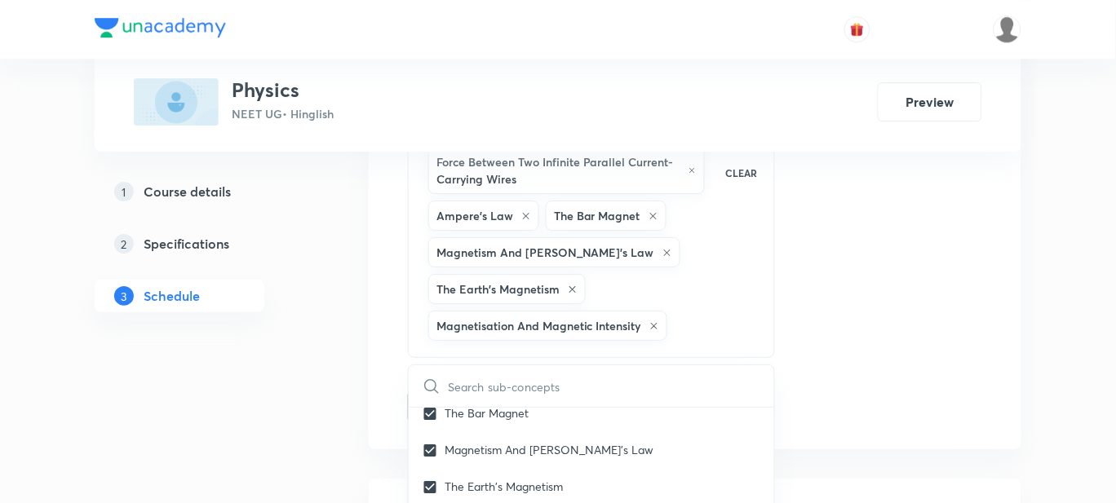
checkbox input "true"
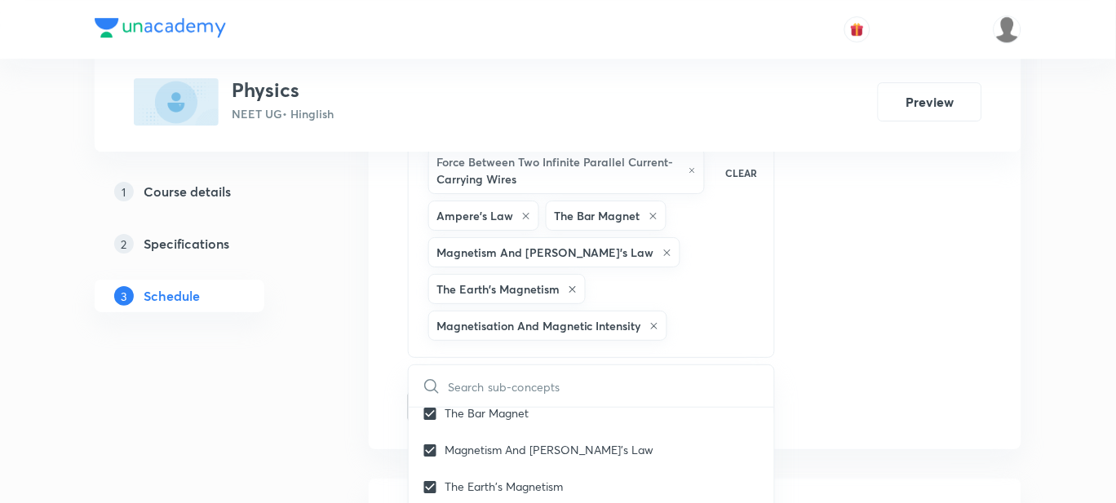
checkbox input "true"
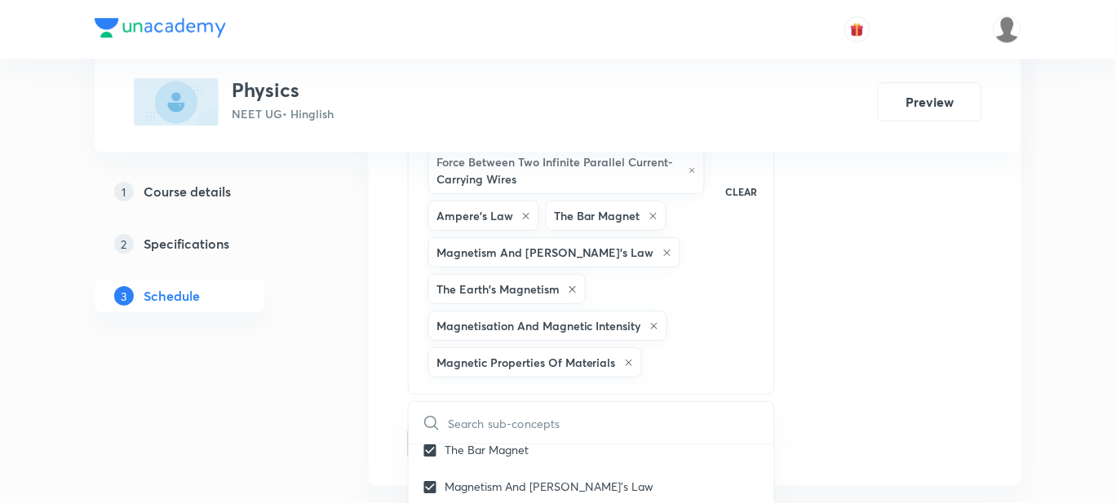
checkbox input "true"
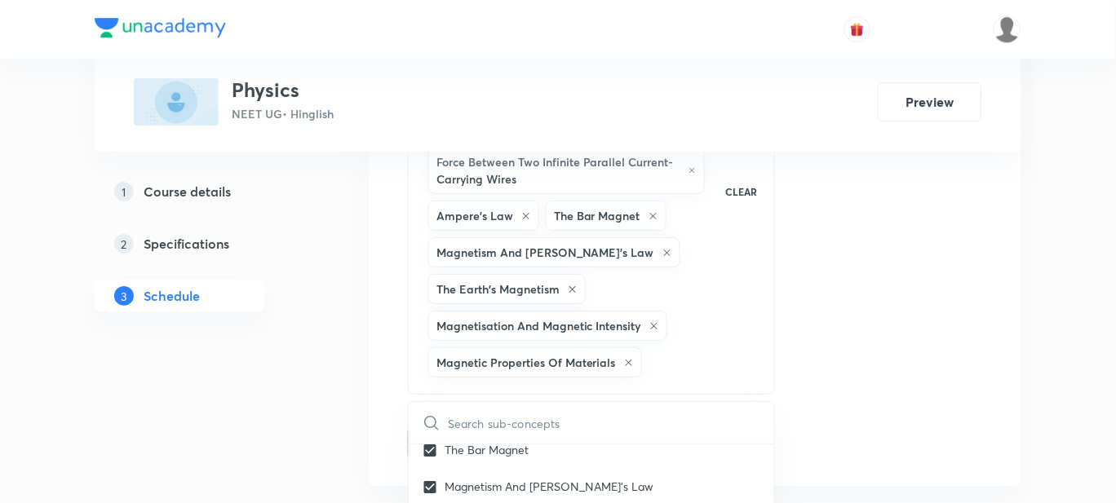
checkbox input "true"
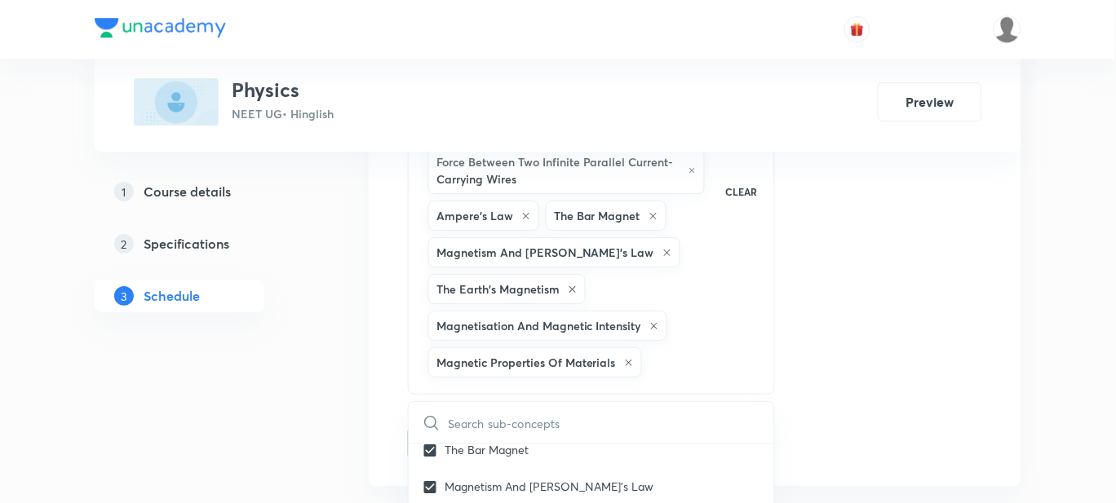
checkbox input "true"
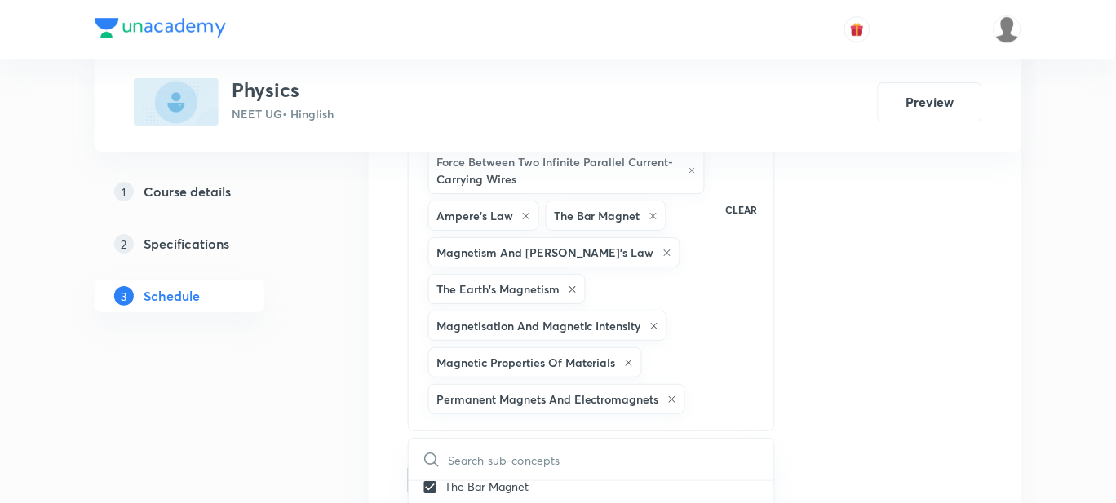
click at [439, 462] on button "Add" at bounding box center [450, 478] width 84 height 33
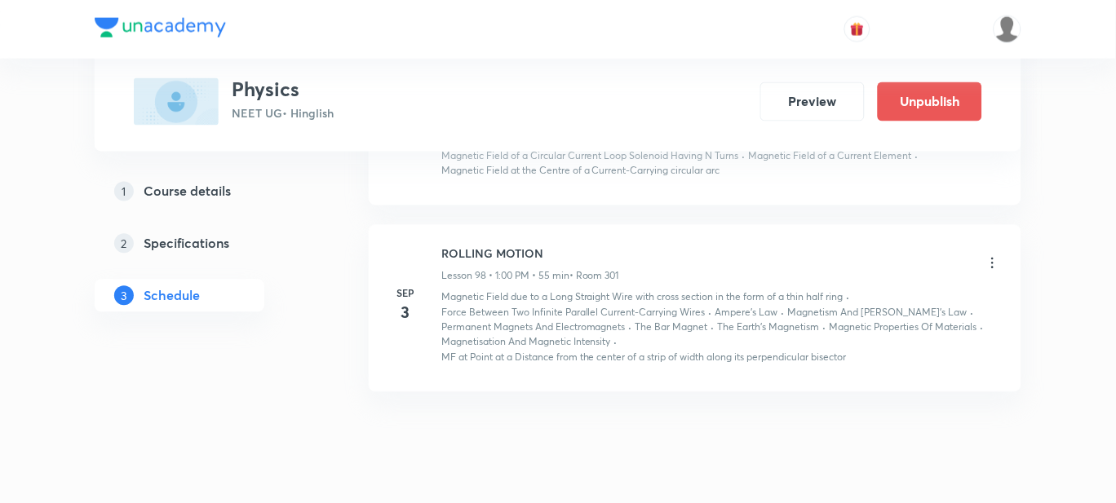
scroll to position [13450, 0]
